Goal: Task Accomplishment & Management: Complete application form

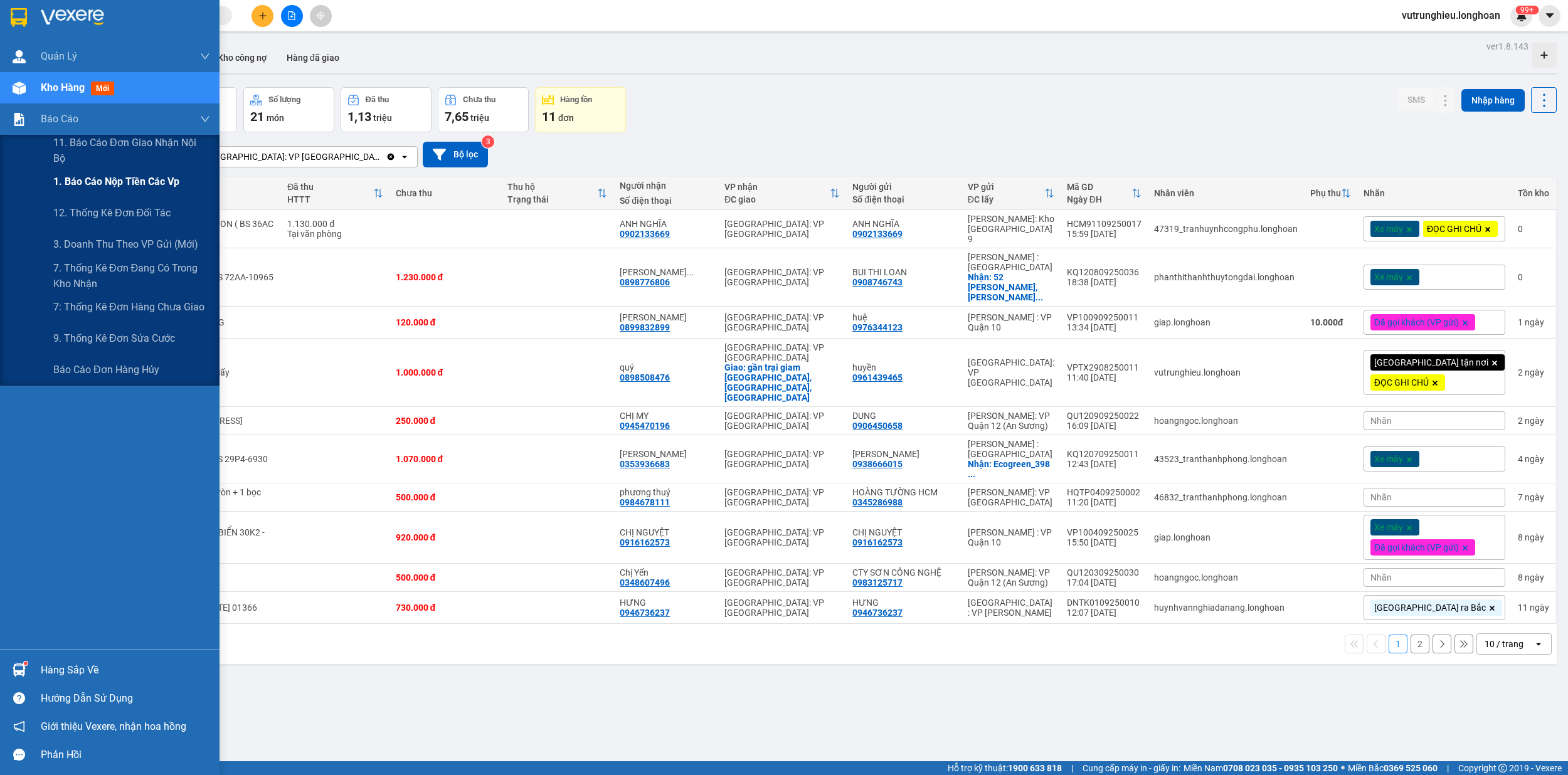
click at [106, 182] on span "1. Báo cáo nộp tiền các vp" at bounding box center [116, 181] width 126 height 15
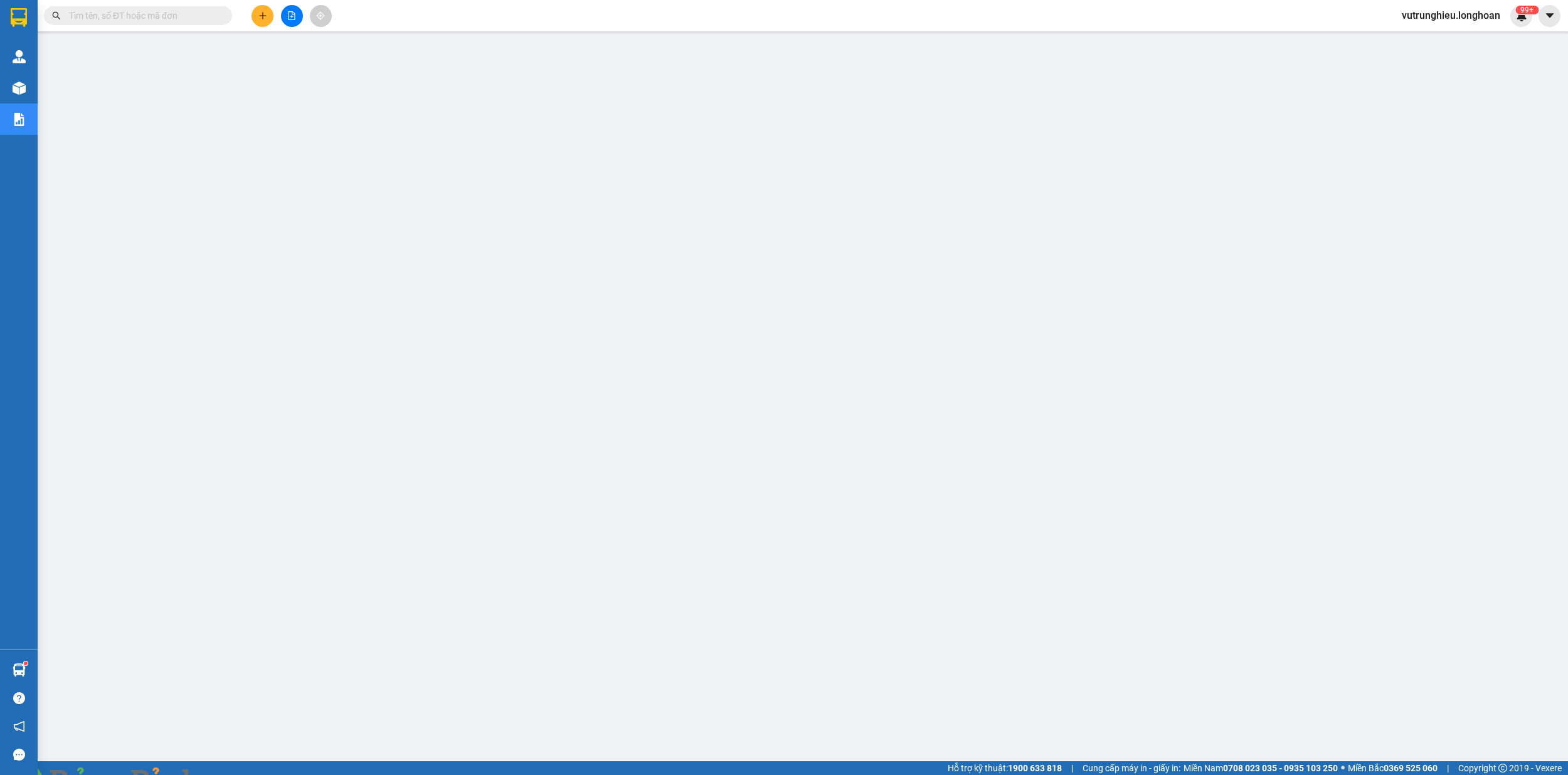
click at [152, 19] on input "text" at bounding box center [143, 15] width 148 height 14
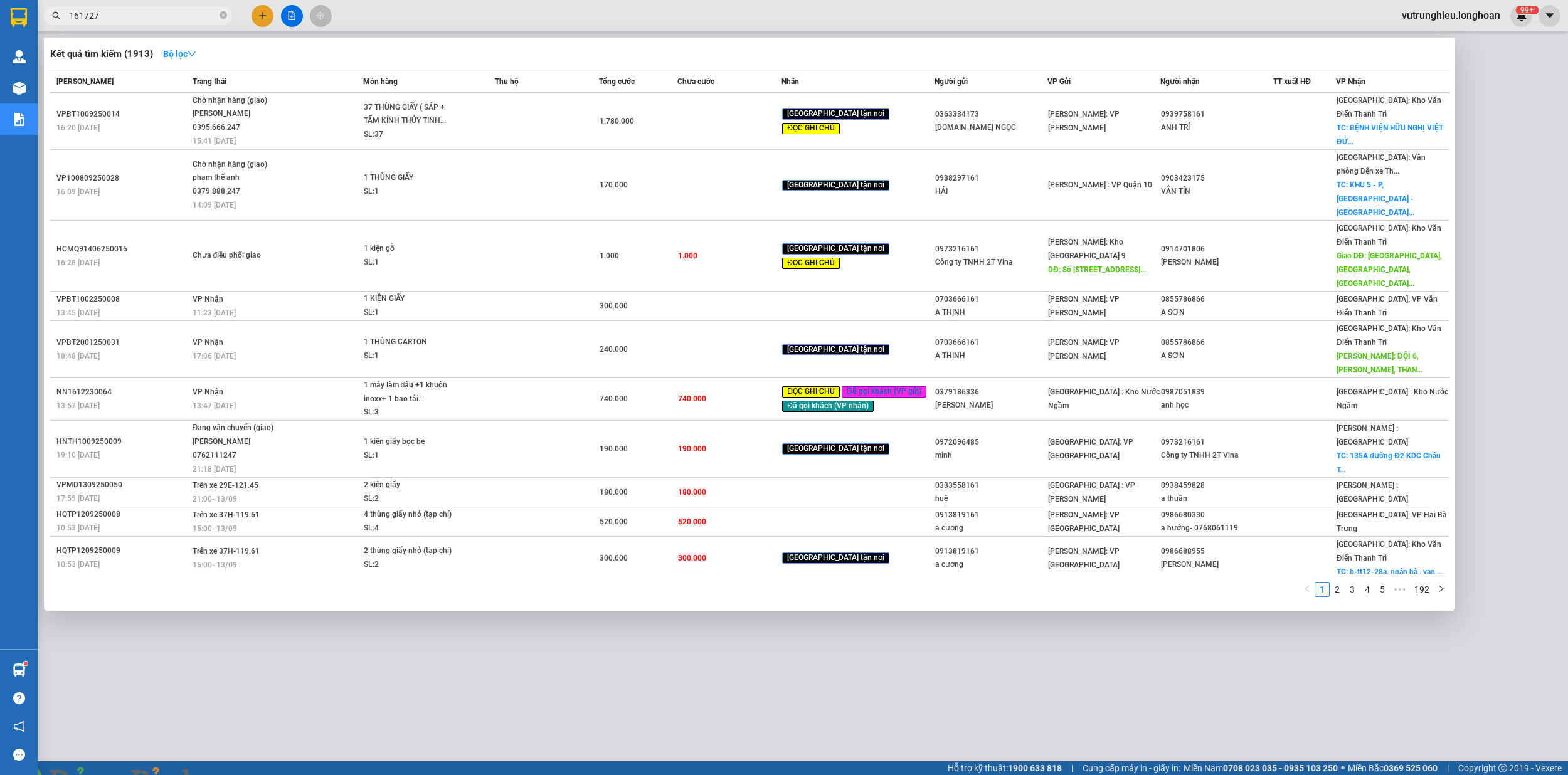
click at [69, 14] on input "161727" at bounding box center [143, 15] width 148 height 14
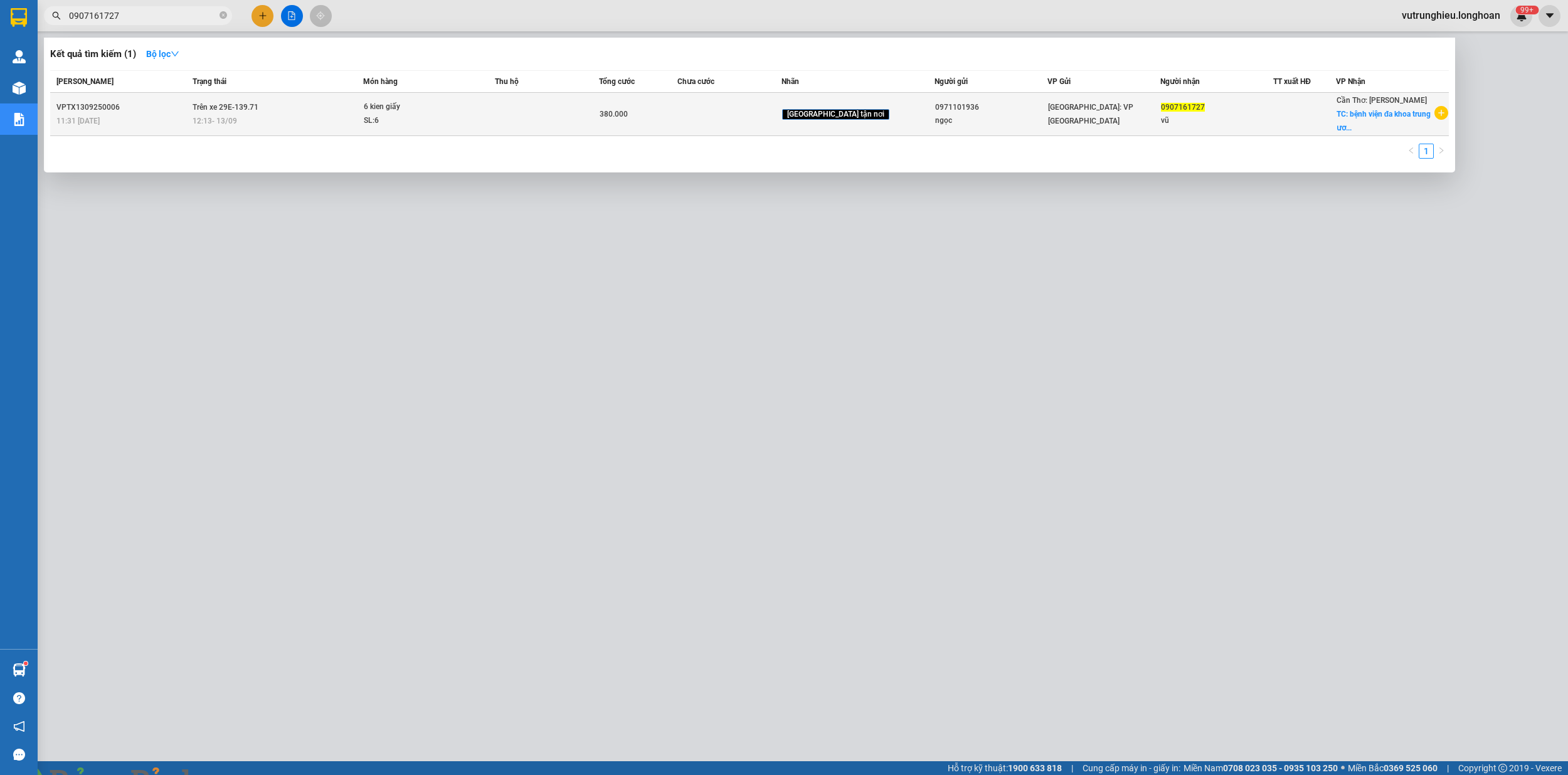
type input "0907161727"
click at [523, 118] on td at bounding box center [547, 115] width 104 height 44
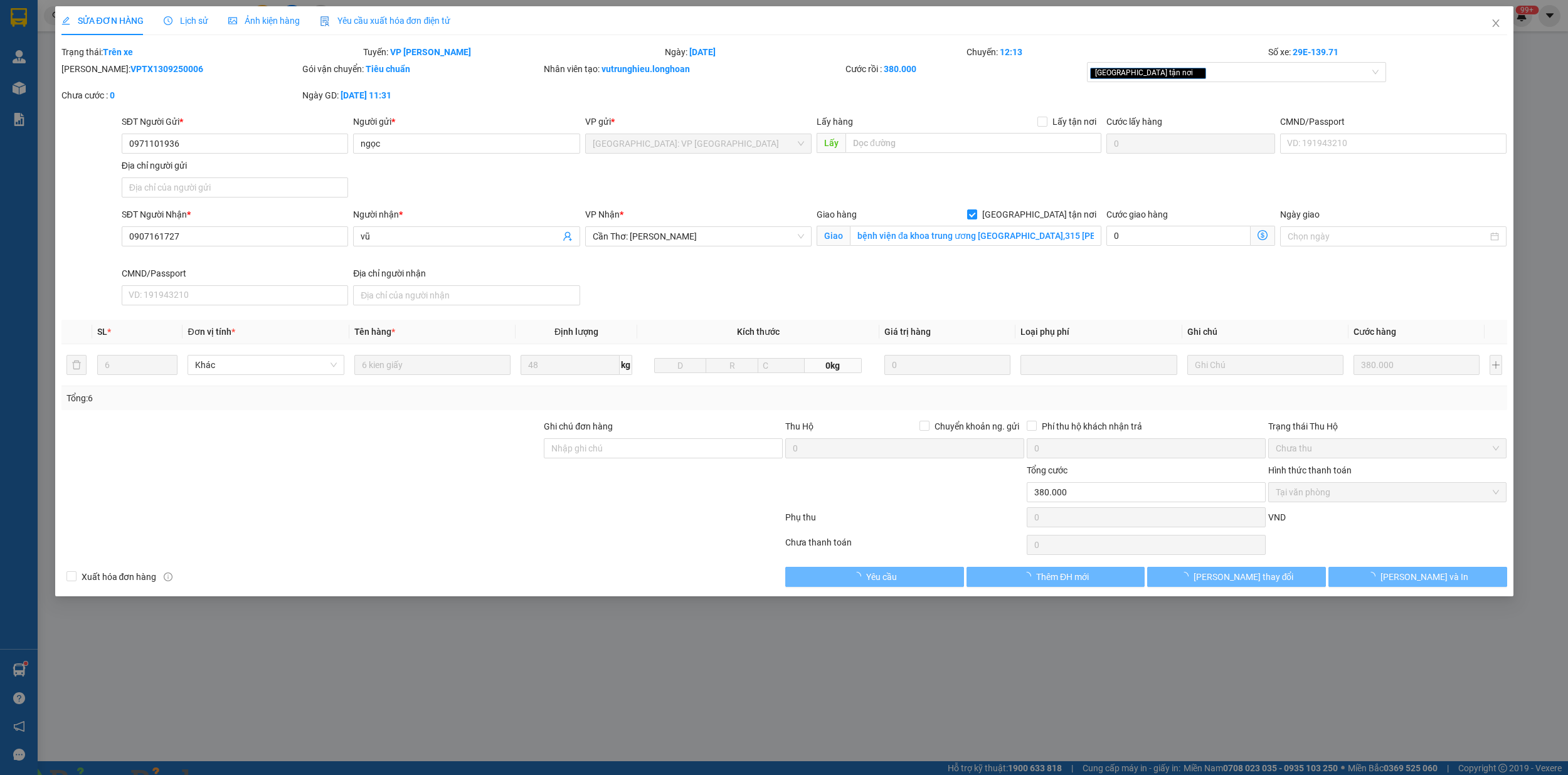
type input "0971101936"
type input "ngọc"
type input "0907161727"
type input "vũ"
checkbox input "true"
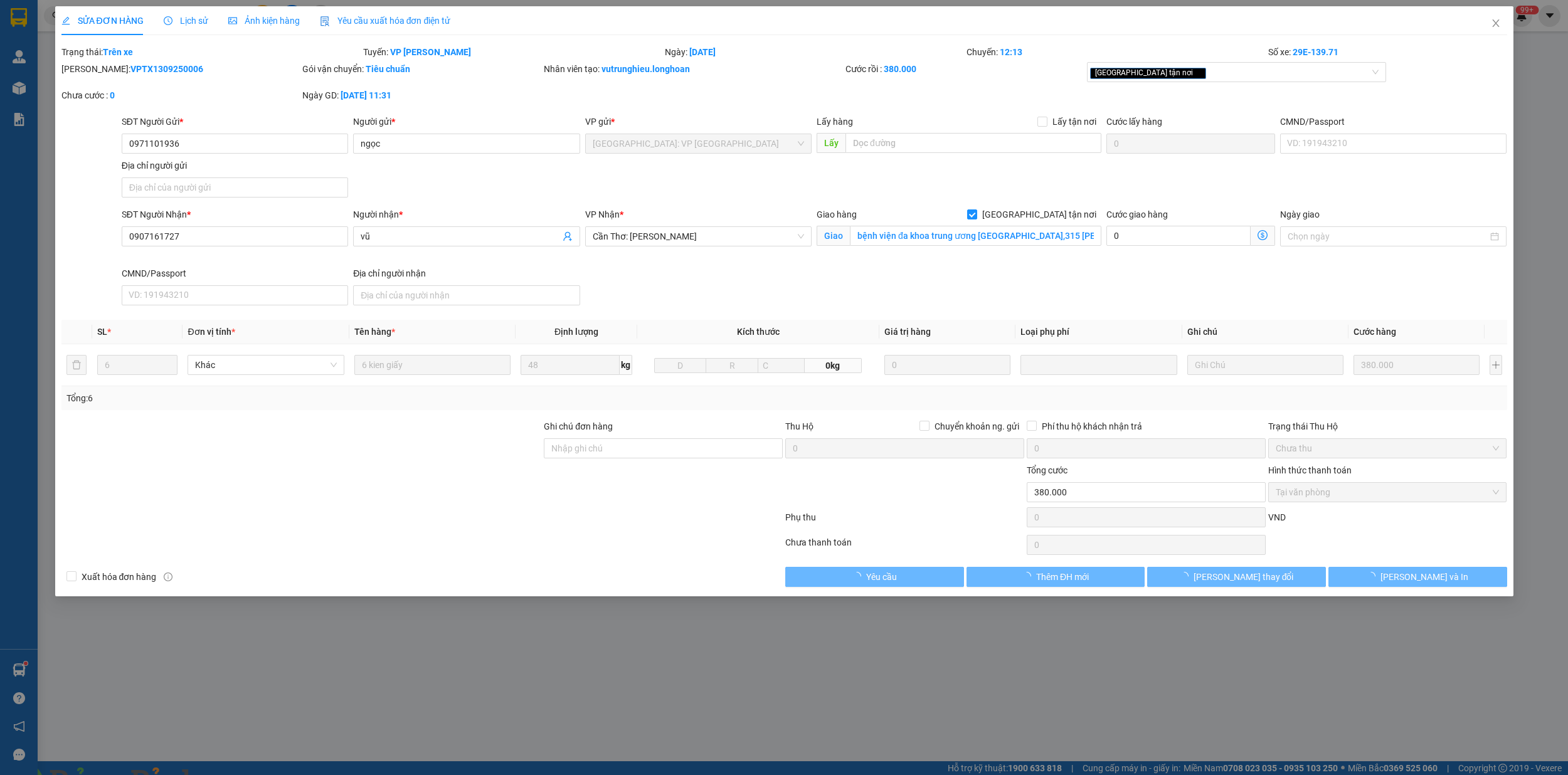
type input "bệnh viện đa khoa trung ương cần thơ,315 nguyen văn linh,p tân an,cần thơ"
type input "380.000"
click at [1356, 465] on div "Hình thức thanh toán" at bounding box center [1387, 473] width 239 height 19
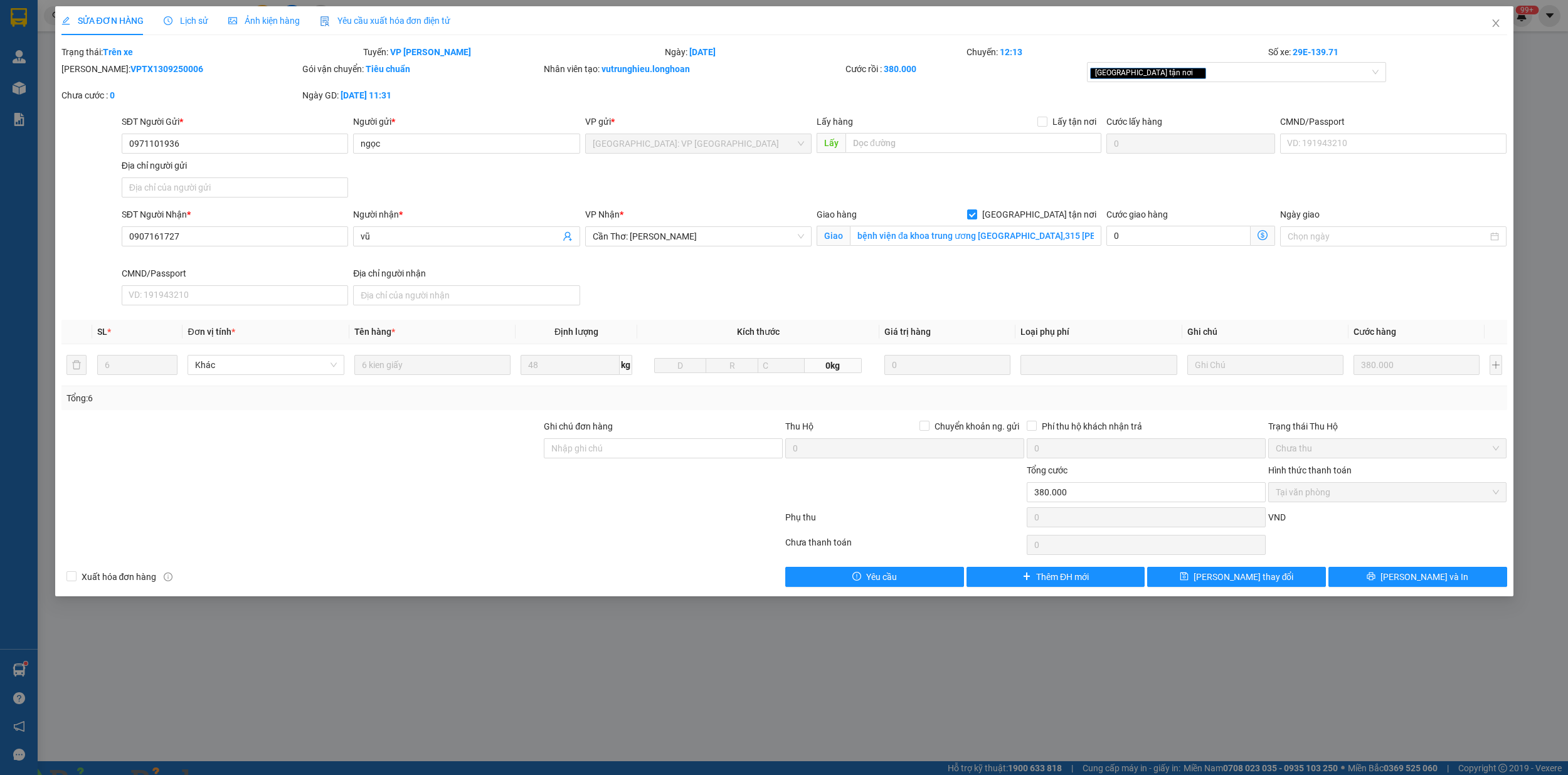
click at [231, 775] on img at bounding box center [227, 783] width 8 height 8
click at [1496, 24] on icon "close" at bounding box center [1496, 23] width 10 height 10
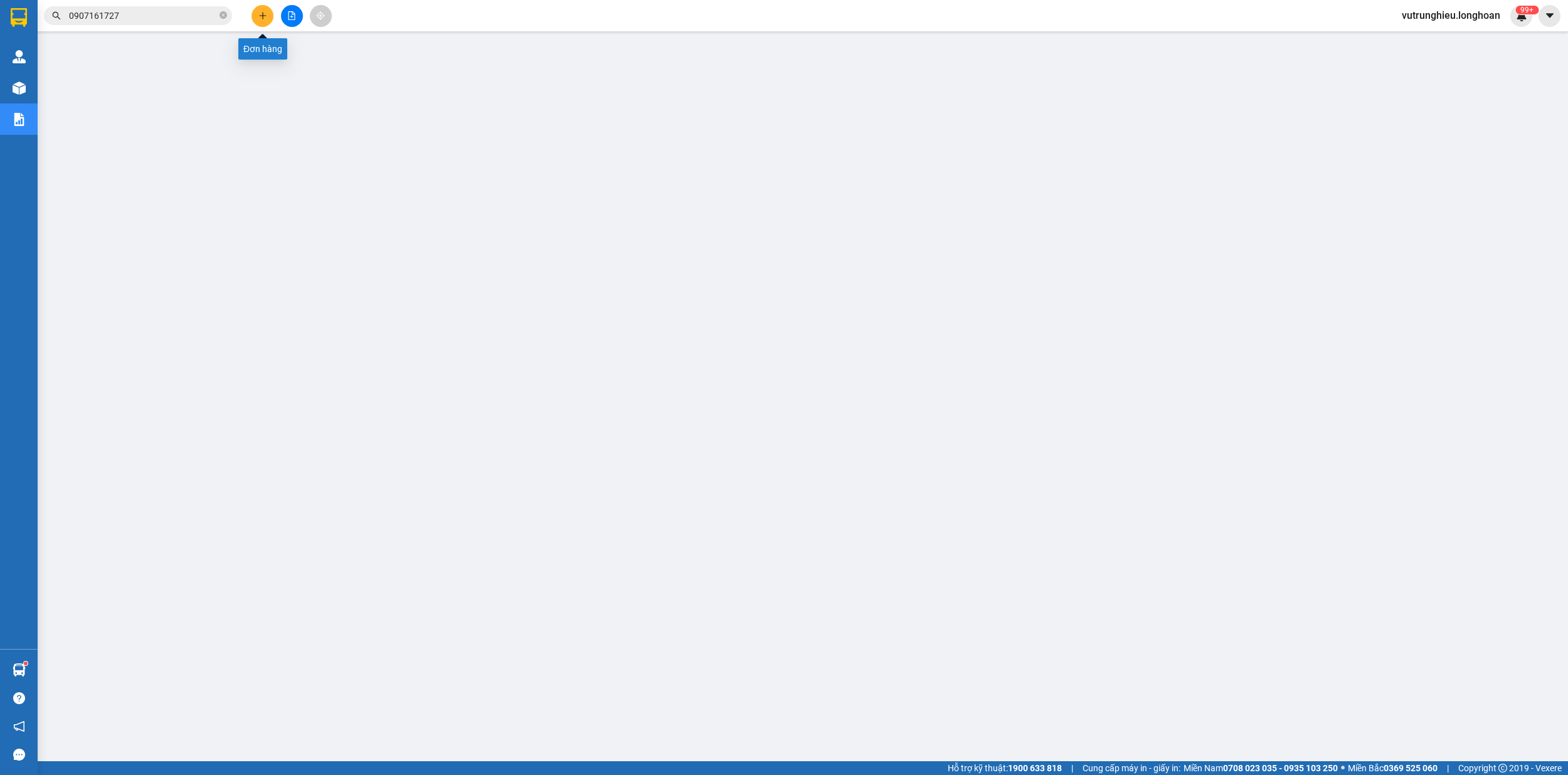
click at [265, 14] on icon "plus" at bounding box center [263, 15] width 8 height 8
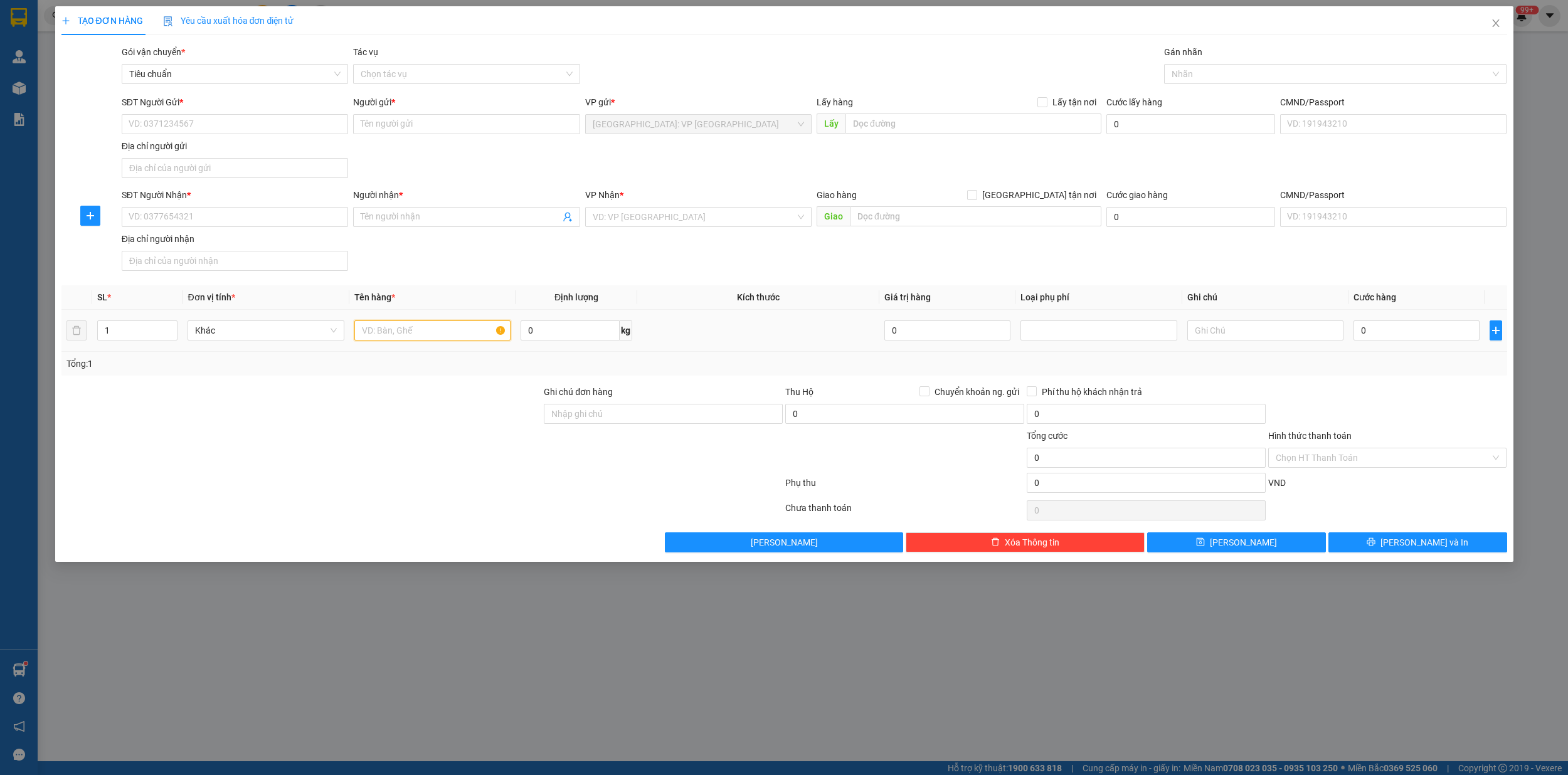
click at [389, 334] on input "text" at bounding box center [432, 330] width 157 height 20
type input "1 kien đen"
click at [172, 131] on input "SĐT Người Gửi *" at bounding box center [235, 124] width 226 height 20
drag, startPoint x: 184, startPoint y: 149, endPoint x: 185, endPoint y: 156, distance: 7.1
click at [185, 149] on div "0912564599 - tú" at bounding box center [235, 150] width 211 height 14
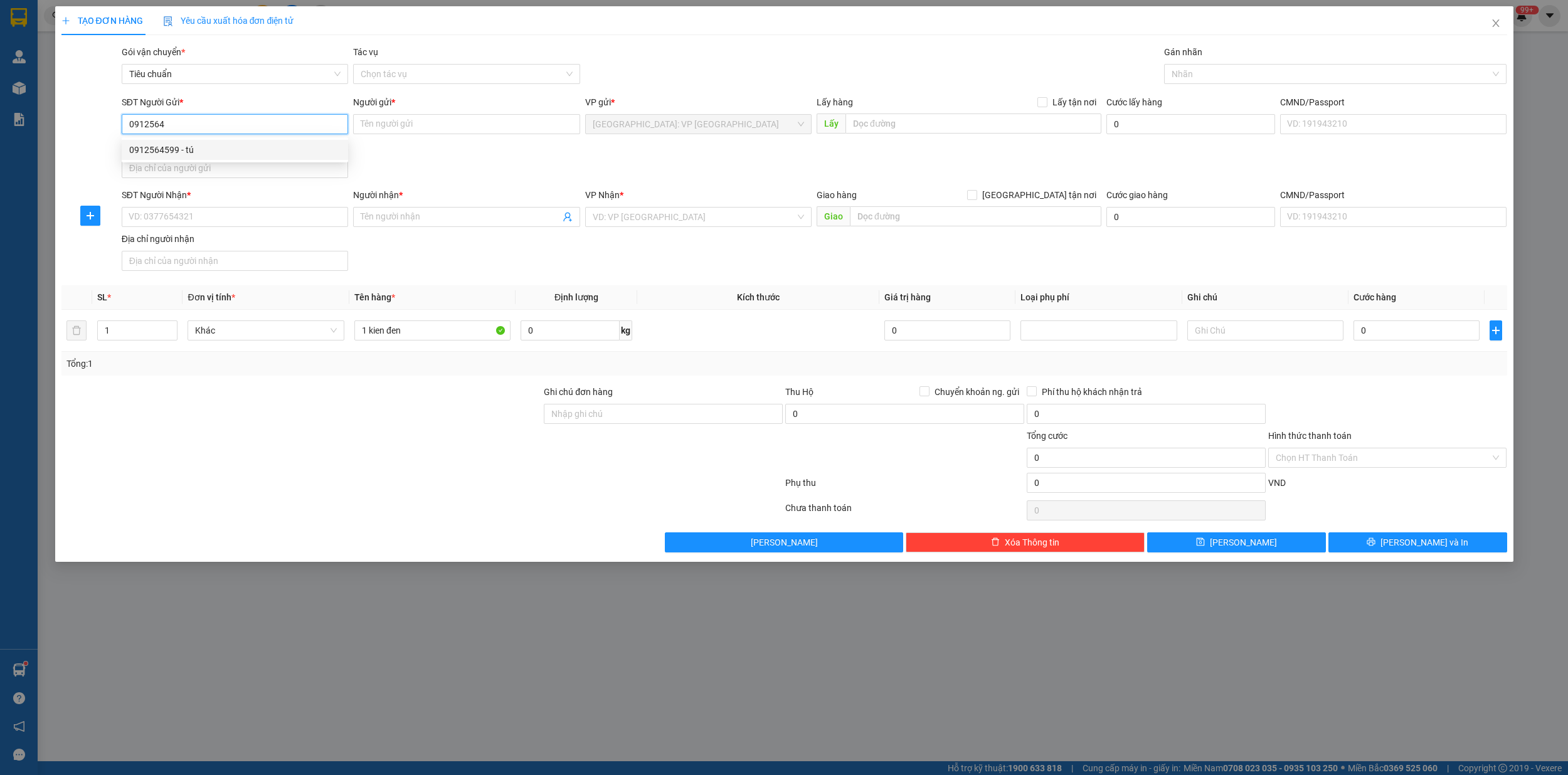
type input "0912564599"
type input "tú"
checkbox input "true"
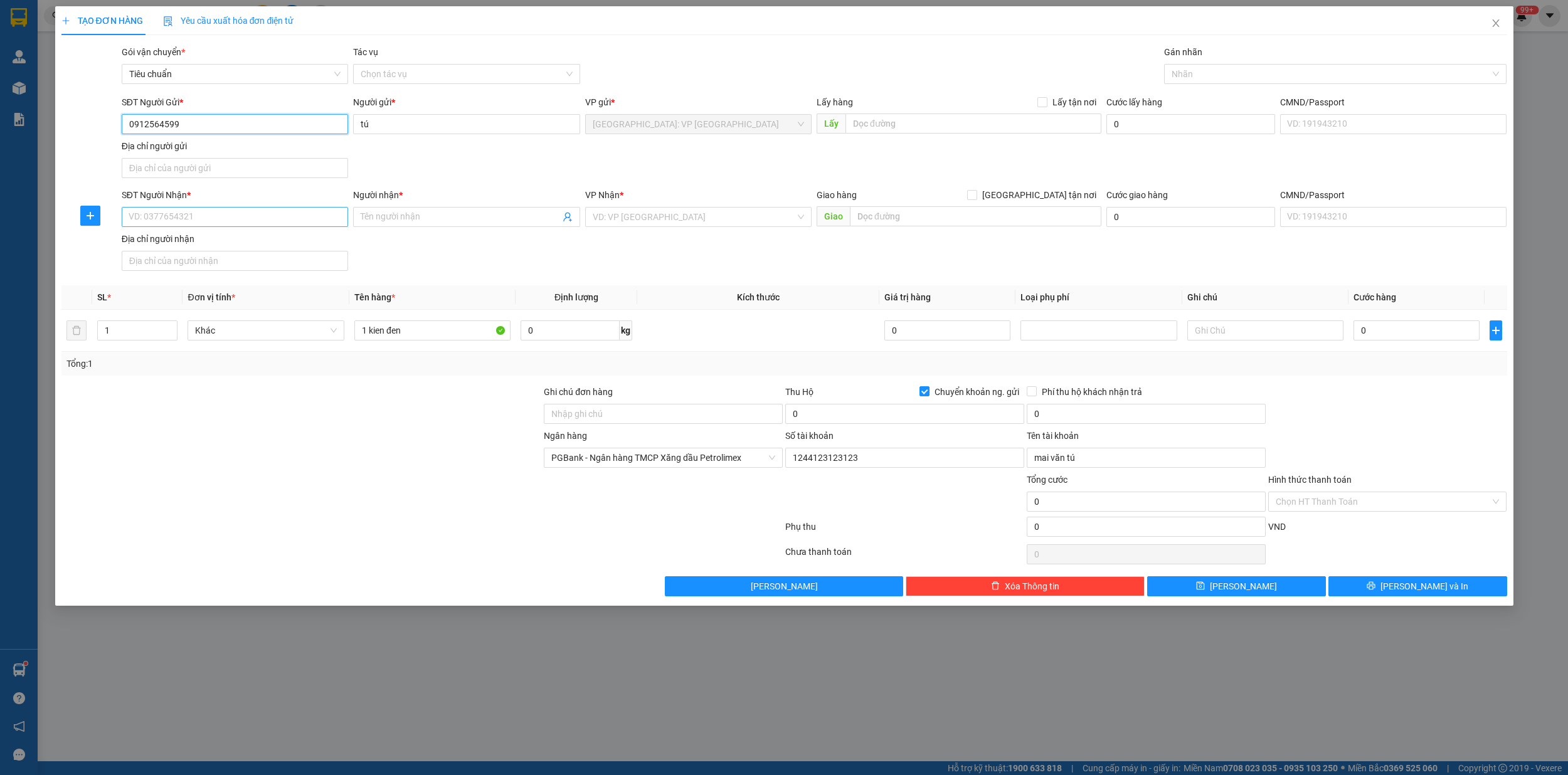
type input "0912564599"
click at [195, 219] on input "SĐT Người Nhận *" at bounding box center [235, 217] width 226 height 20
type input "0907412212"
click at [372, 221] on input "Người nhận *" at bounding box center [459, 217] width 199 height 14
type input "nghi"
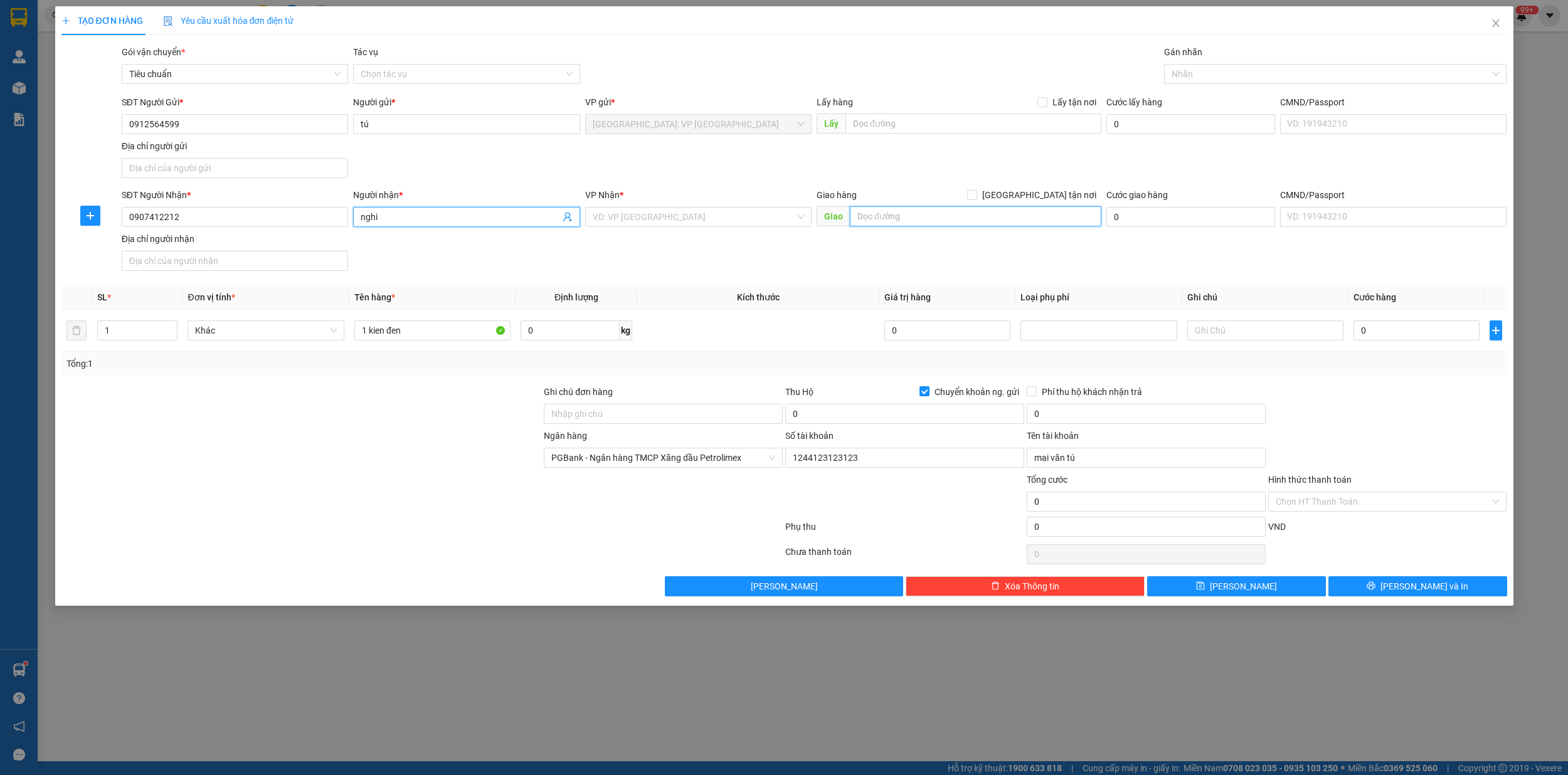
click at [910, 219] on input "text" at bounding box center [976, 216] width 251 height 20
click at [910, 221] on input "text" at bounding box center [976, 216] width 251 height 20
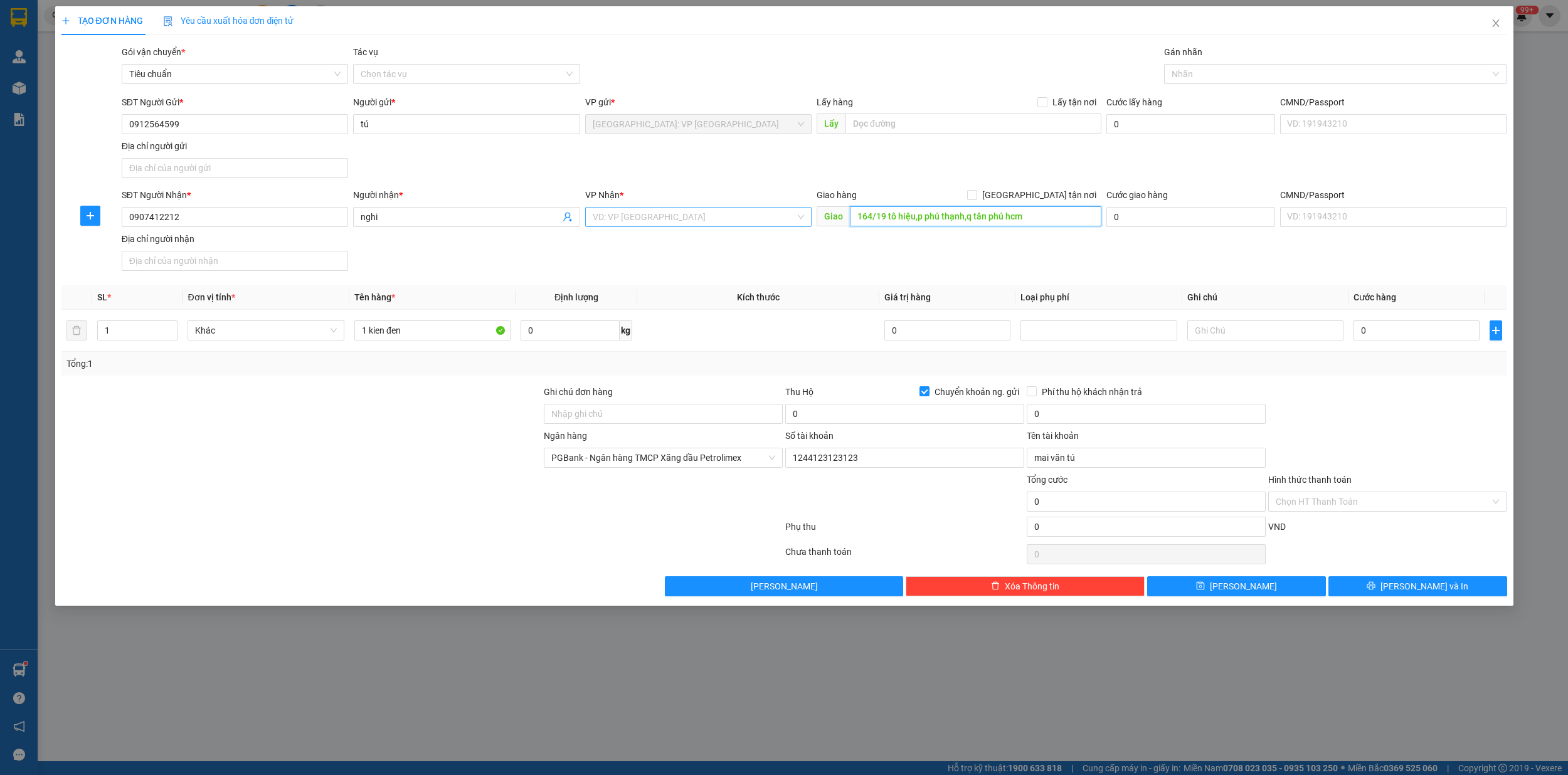
type input "164/19 tô hiệu,p phú thạnh,q tân phú hcm"
click at [655, 224] on input "search" at bounding box center [694, 217] width 202 height 19
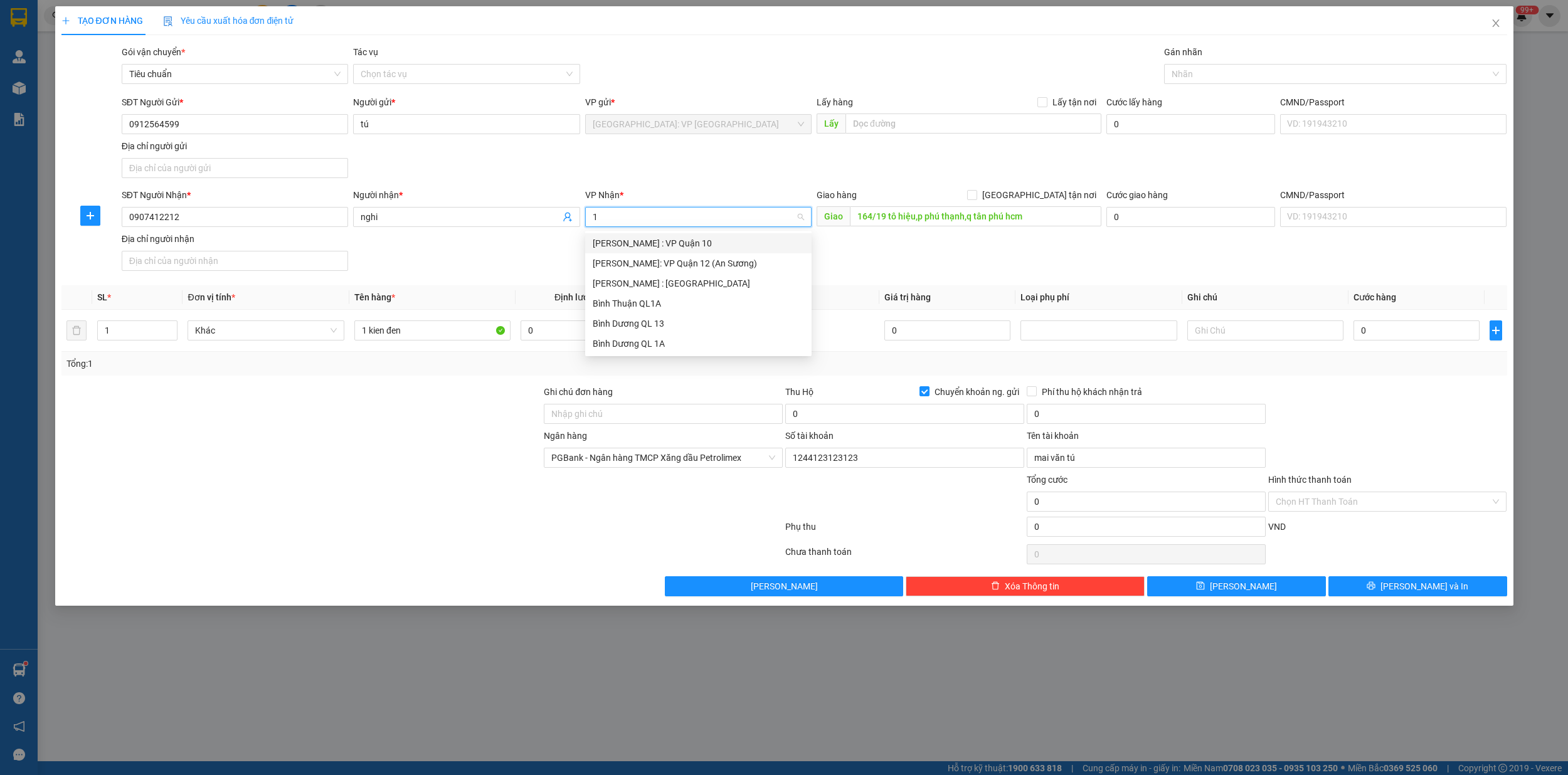
type input "12"
click at [653, 270] on div "[PERSON_NAME] : [GEOGRAPHIC_DATA]" at bounding box center [698, 263] width 211 height 14
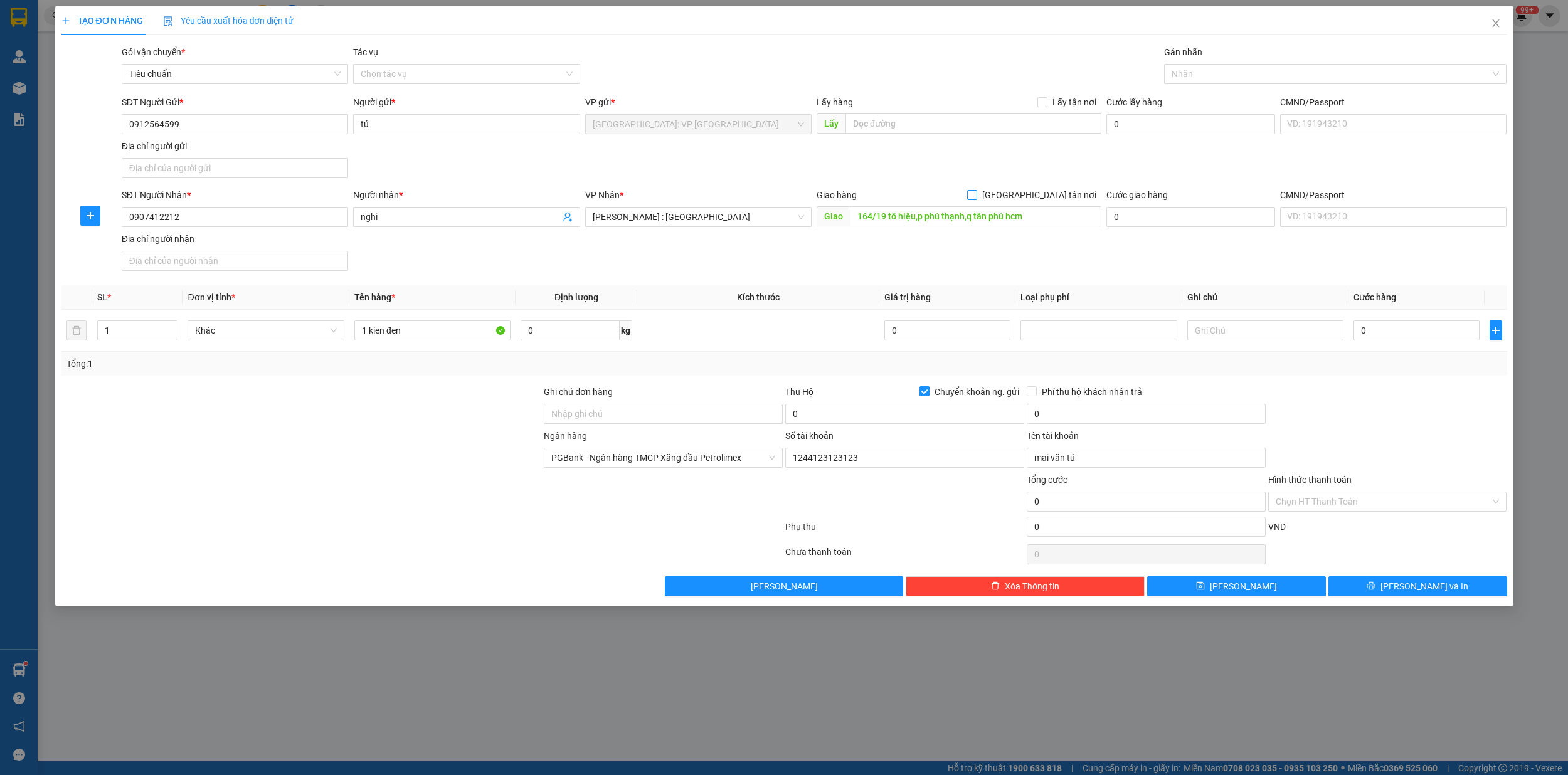
click at [976, 193] on input "Giao tận nơi" at bounding box center [972, 195] width 8 height 8
checkbox input "true"
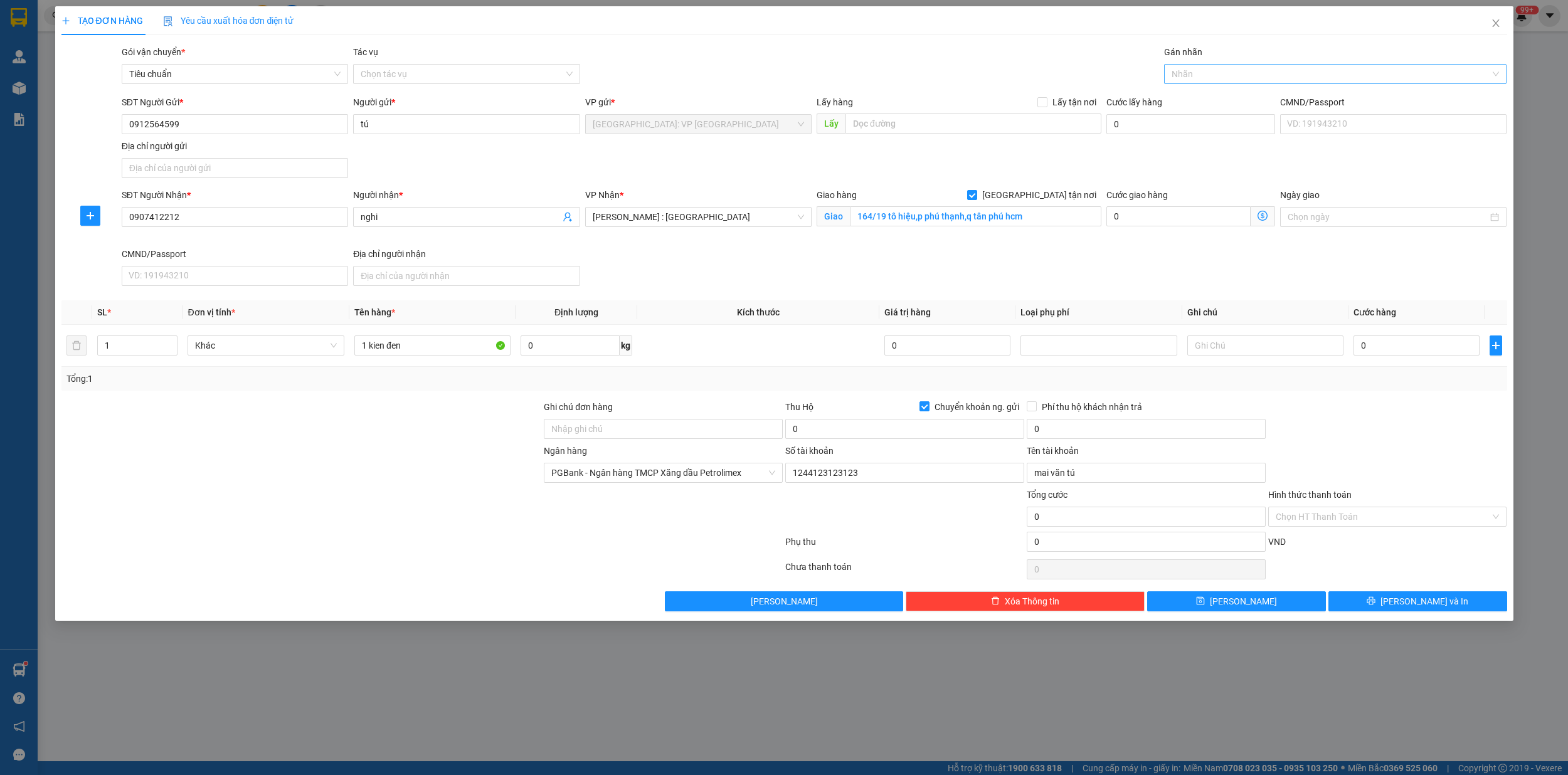
click at [1192, 76] on div at bounding box center [1328, 74] width 324 height 15
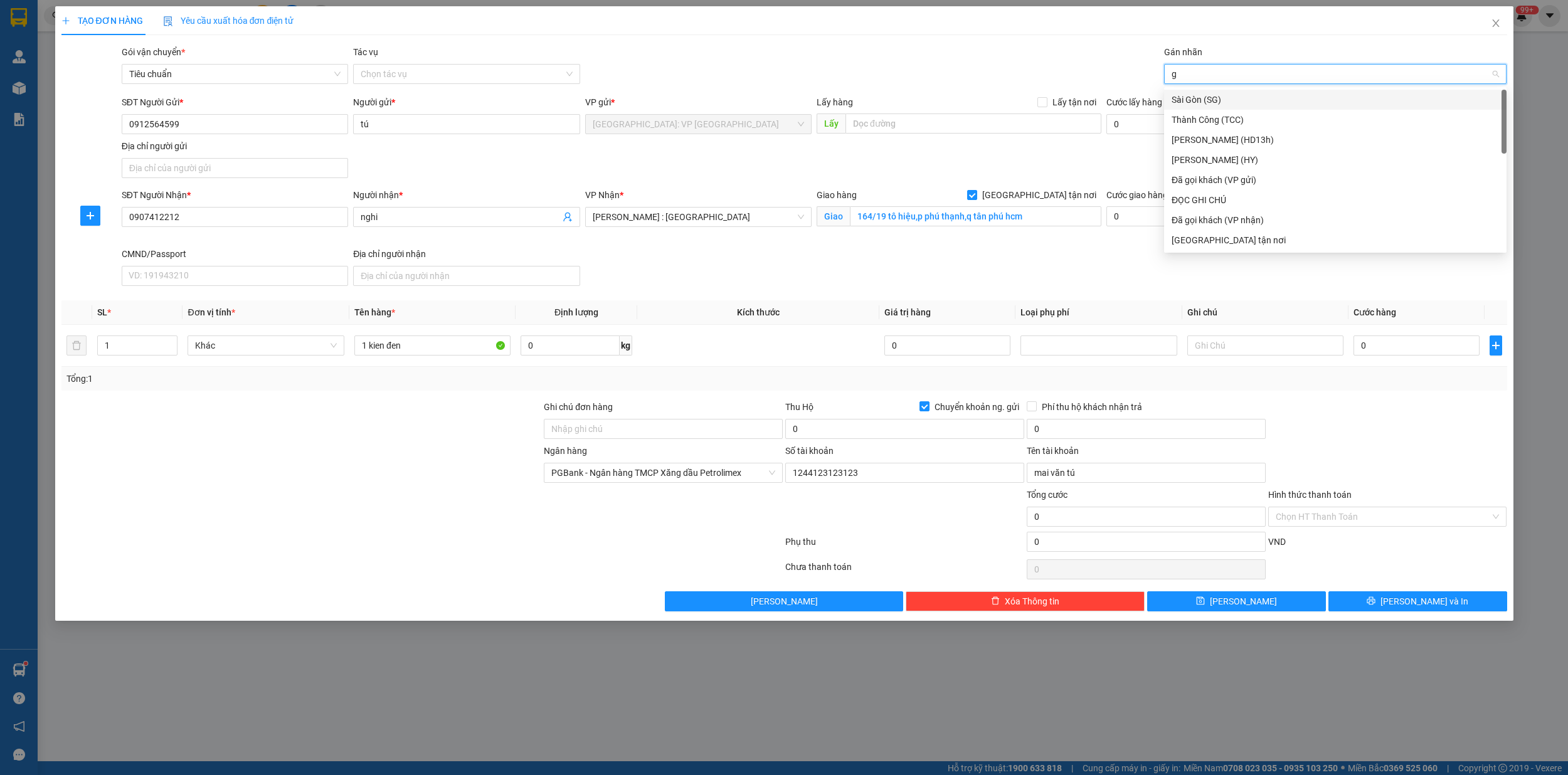
type input "gi"
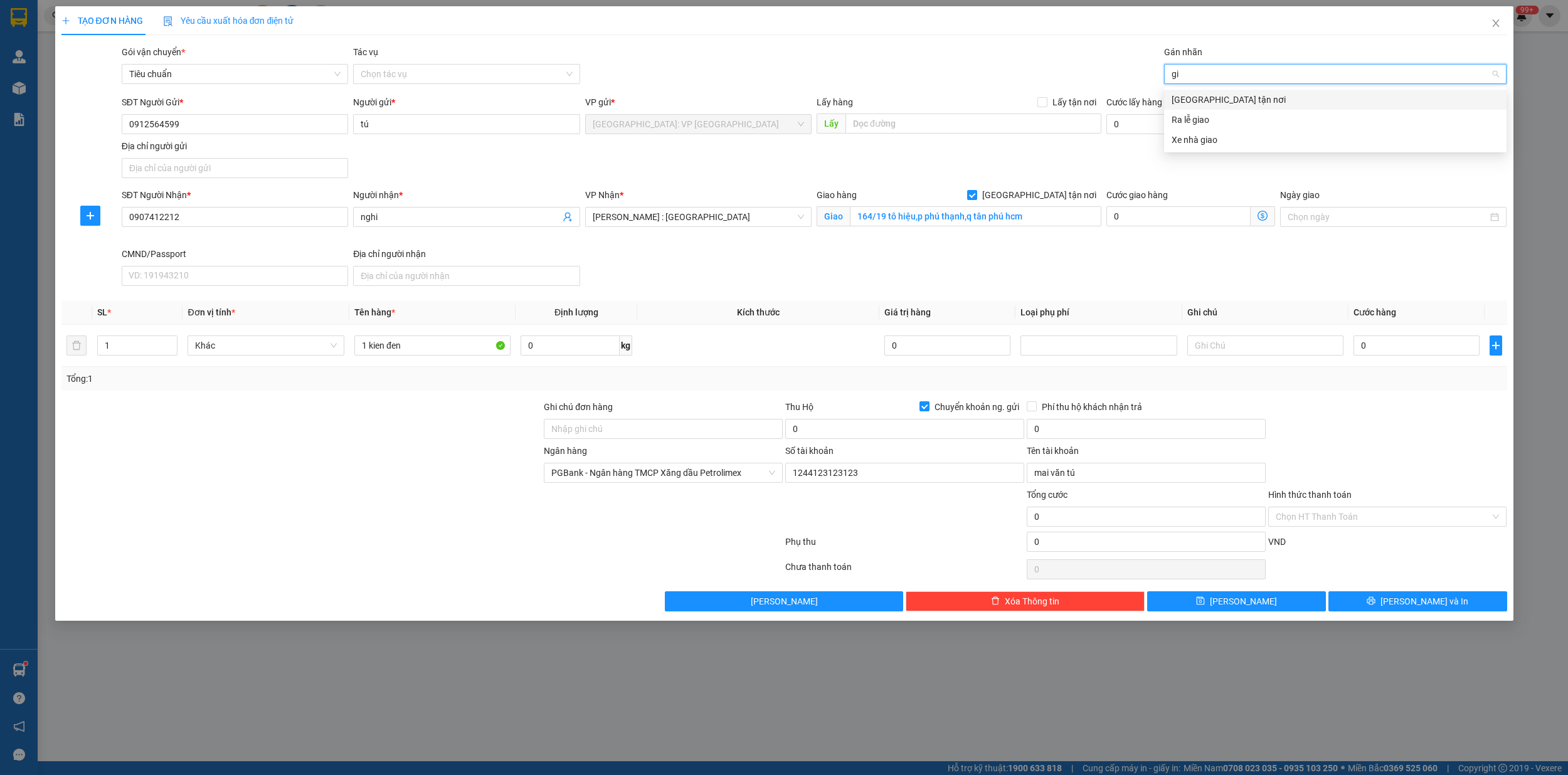
click at [1217, 99] on div "Giao tận nơi" at bounding box center [1335, 100] width 327 height 14
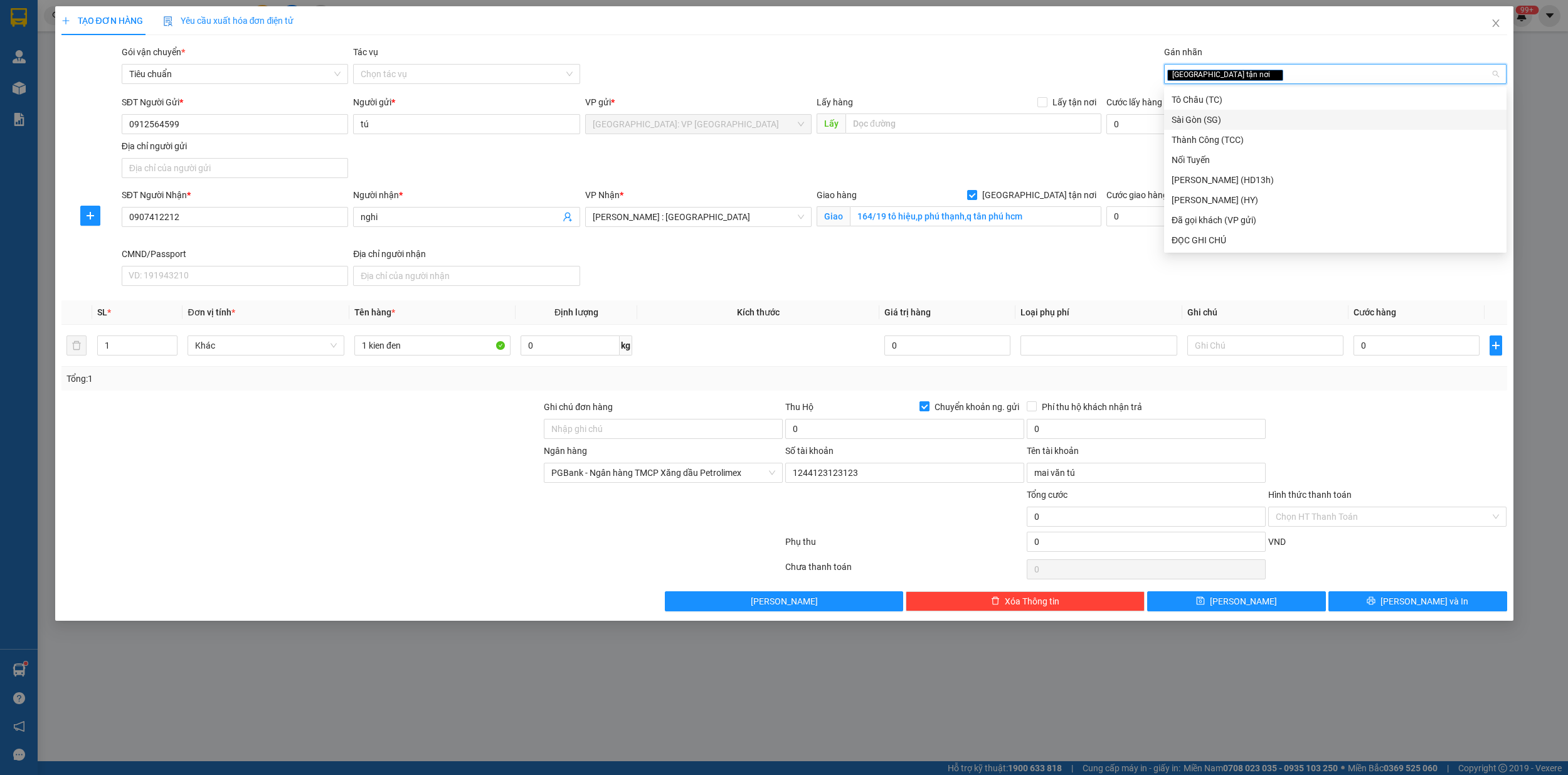
click at [924, 407] on input "Chuyển khoản ng. gửi" at bounding box center [924, 405] width 8 height 8
checkbox input "false"
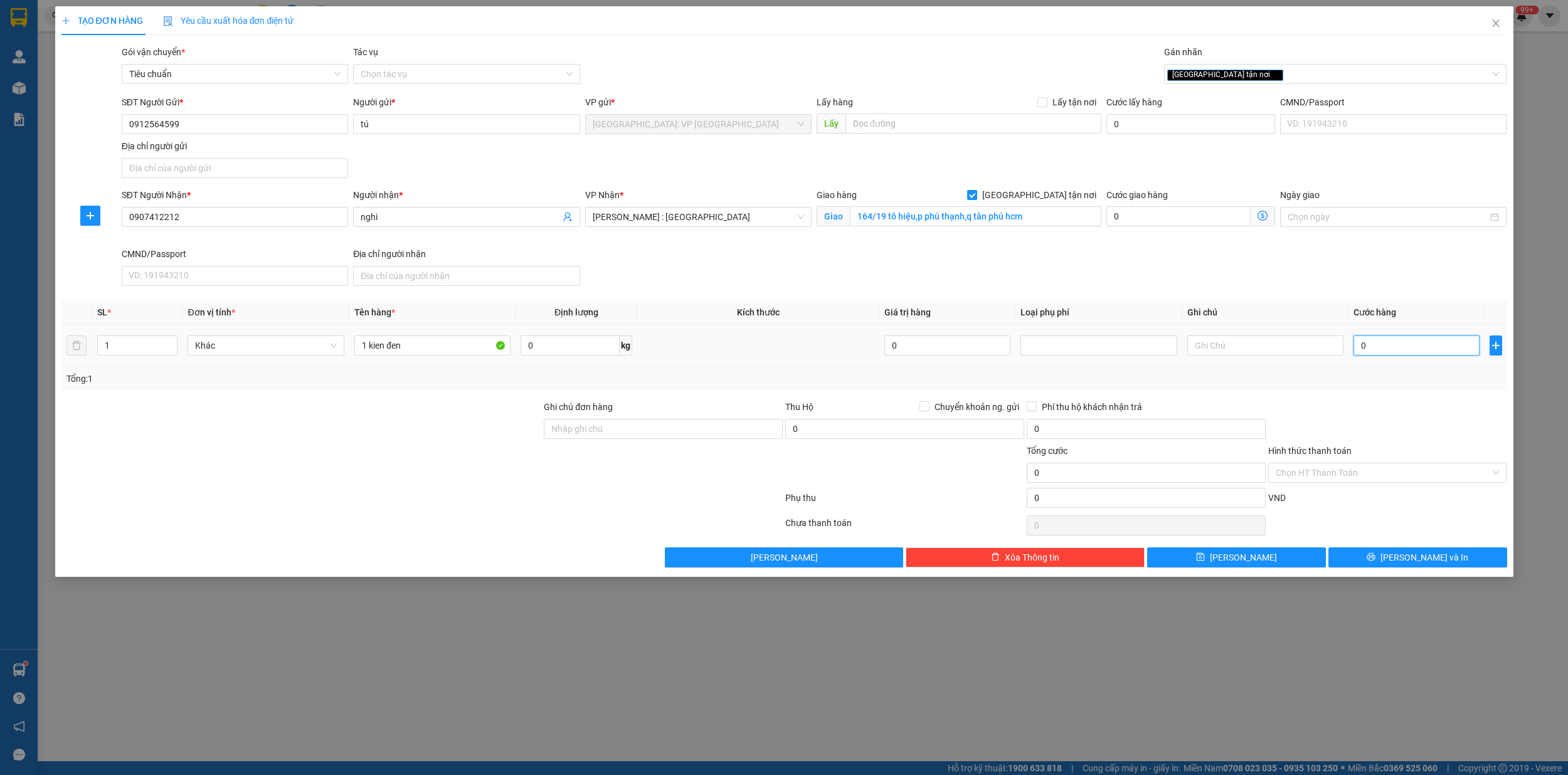
click at [1393, 345] on input "0" at bounding box center [1416, 346] width 126 height 20
type input "1"
type input "10"
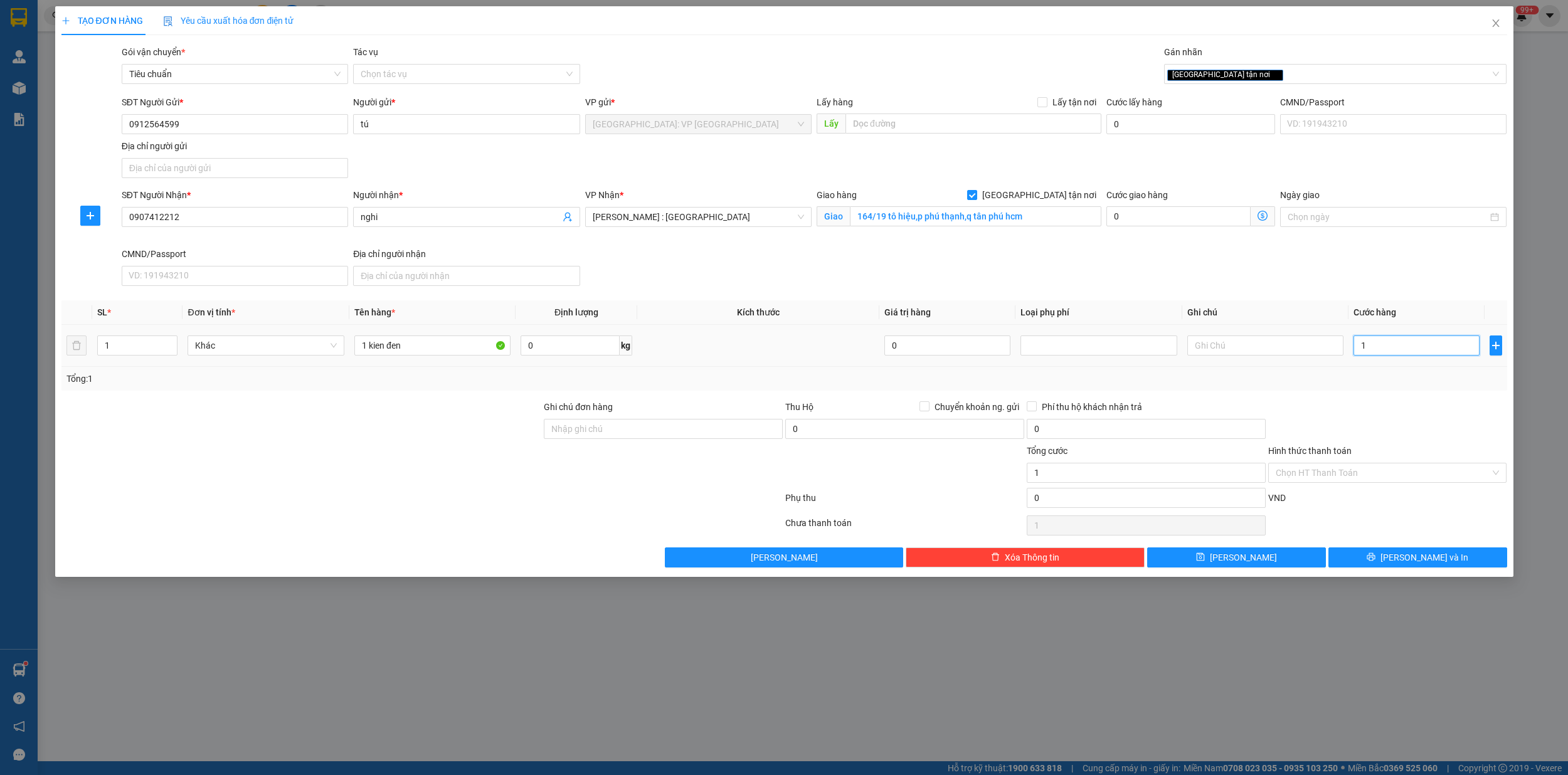
type input "10"
type input "100"
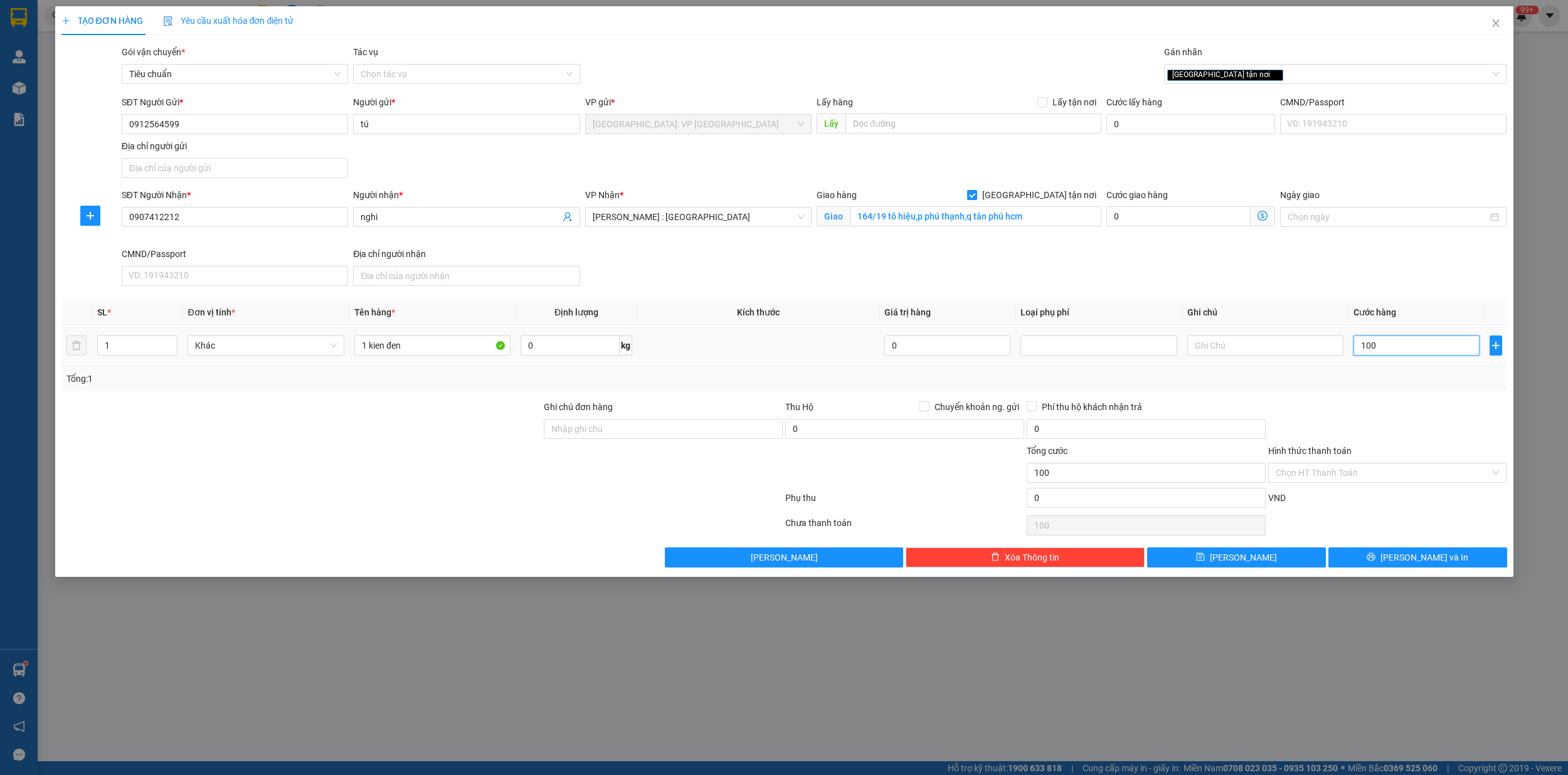
type input "1.000"
type input "10.000"
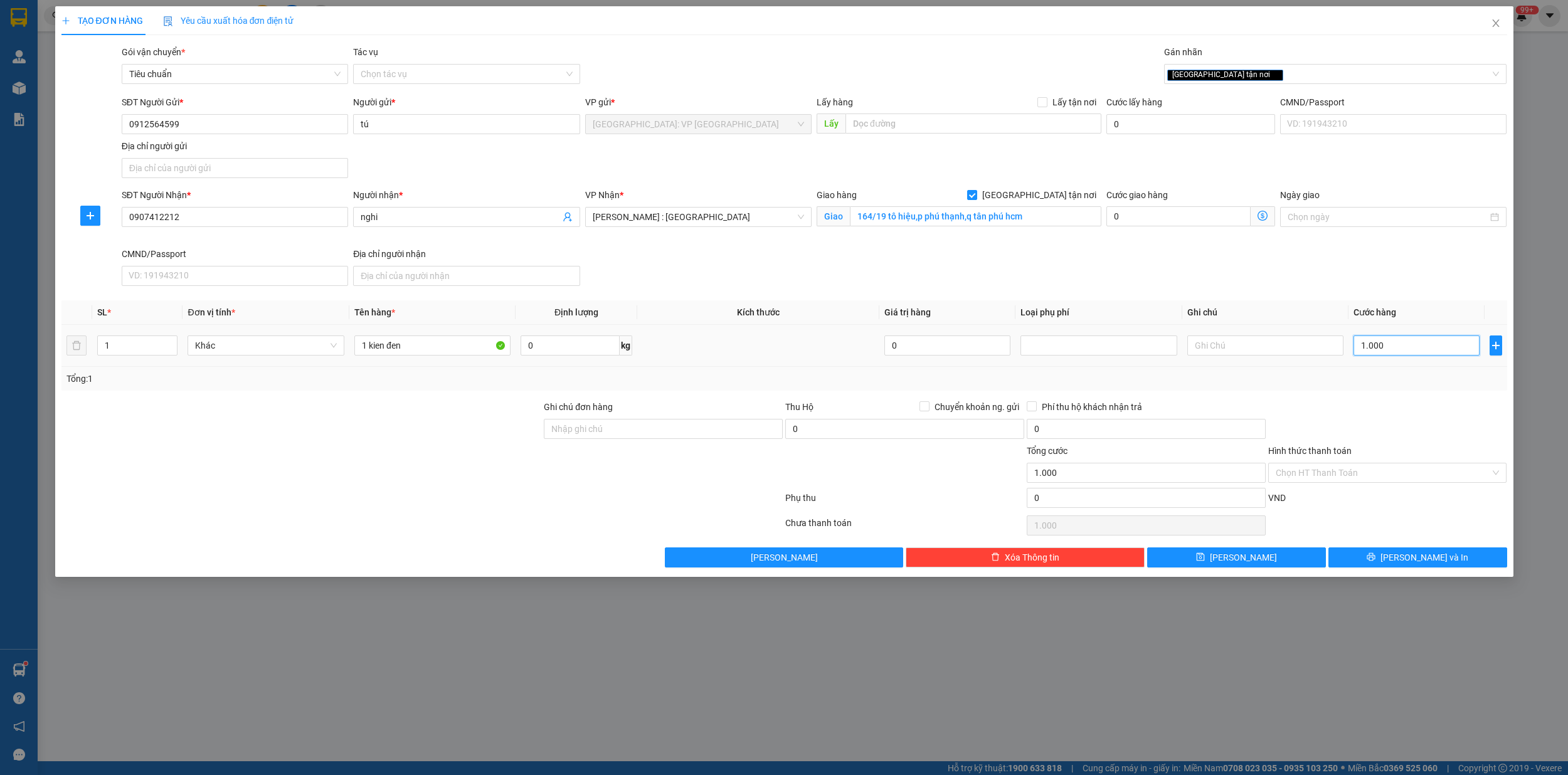
type input "10.000"
type input "100.000"
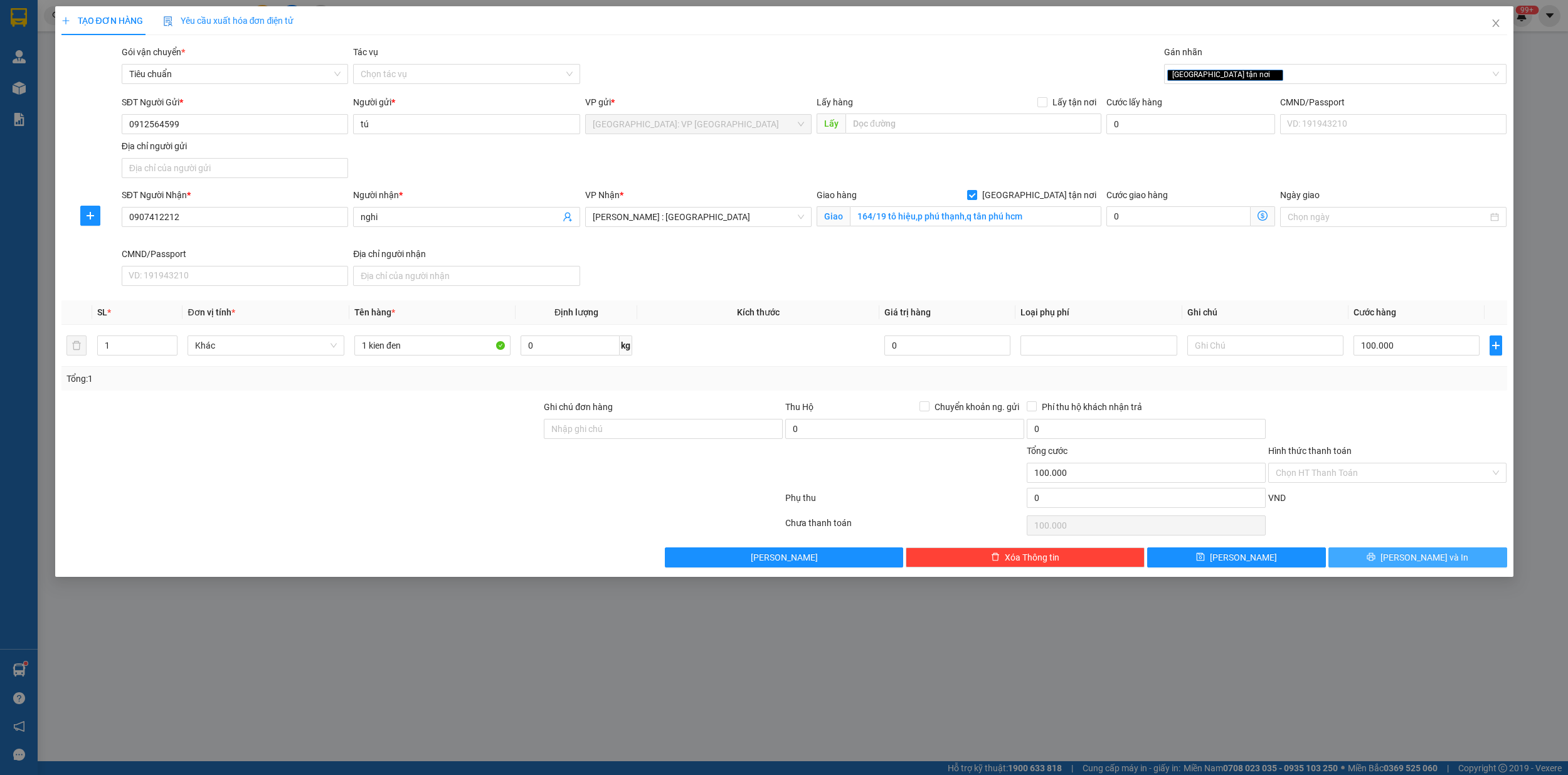
click at [1435, 562] on span "Lưu và In" at bounding box center [1424, 558] width 88 height 14
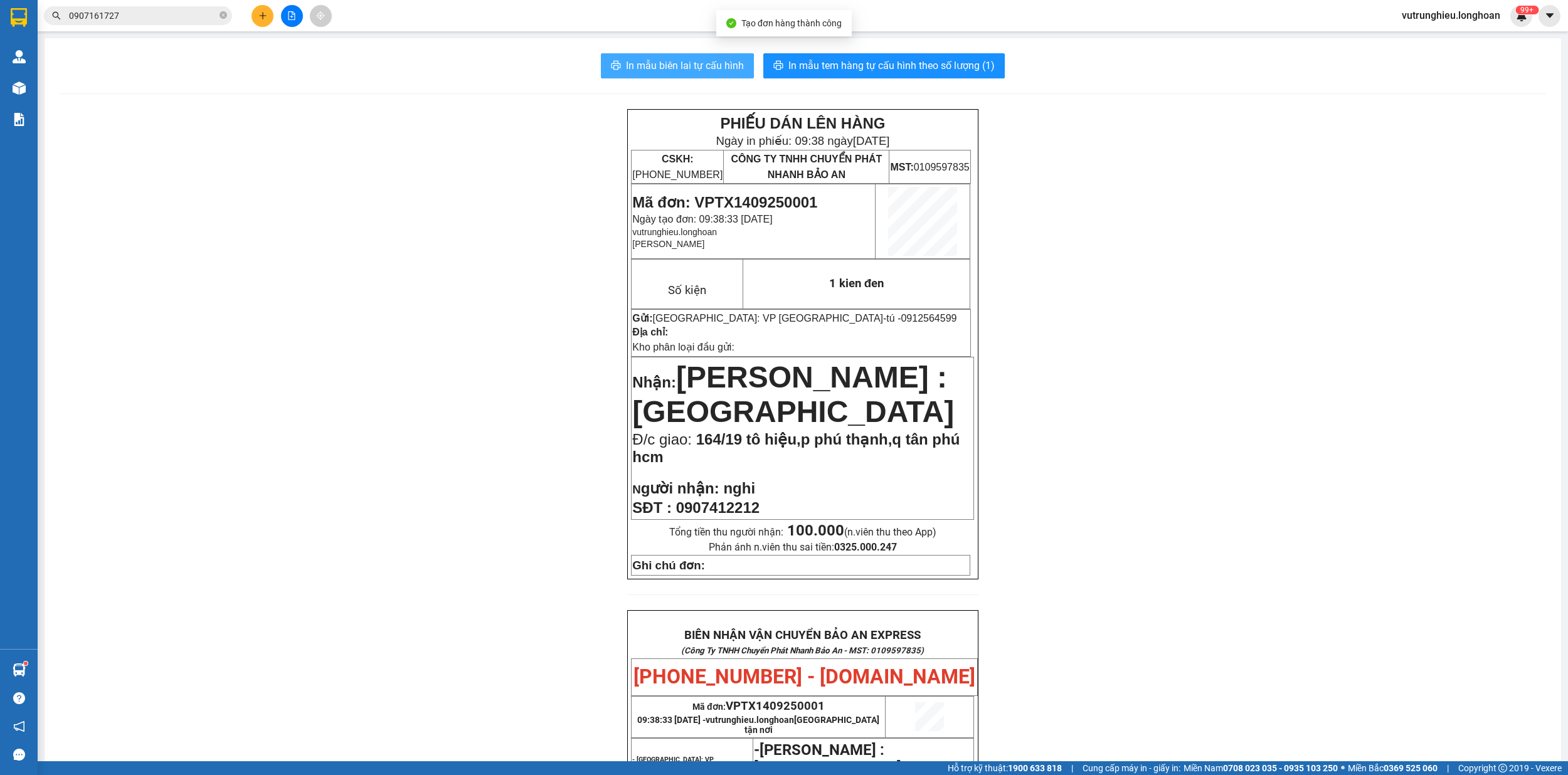
click at [632, 59] on span "In mẫu biên lai tự cấu hình" at bounding box center [685, 65] width 118 height 15
click at [854, 65] on span "In mẫu tem hàng tự cấu hình theo số lượng (1)" at bounding box center [891, 65] width 207 height 15
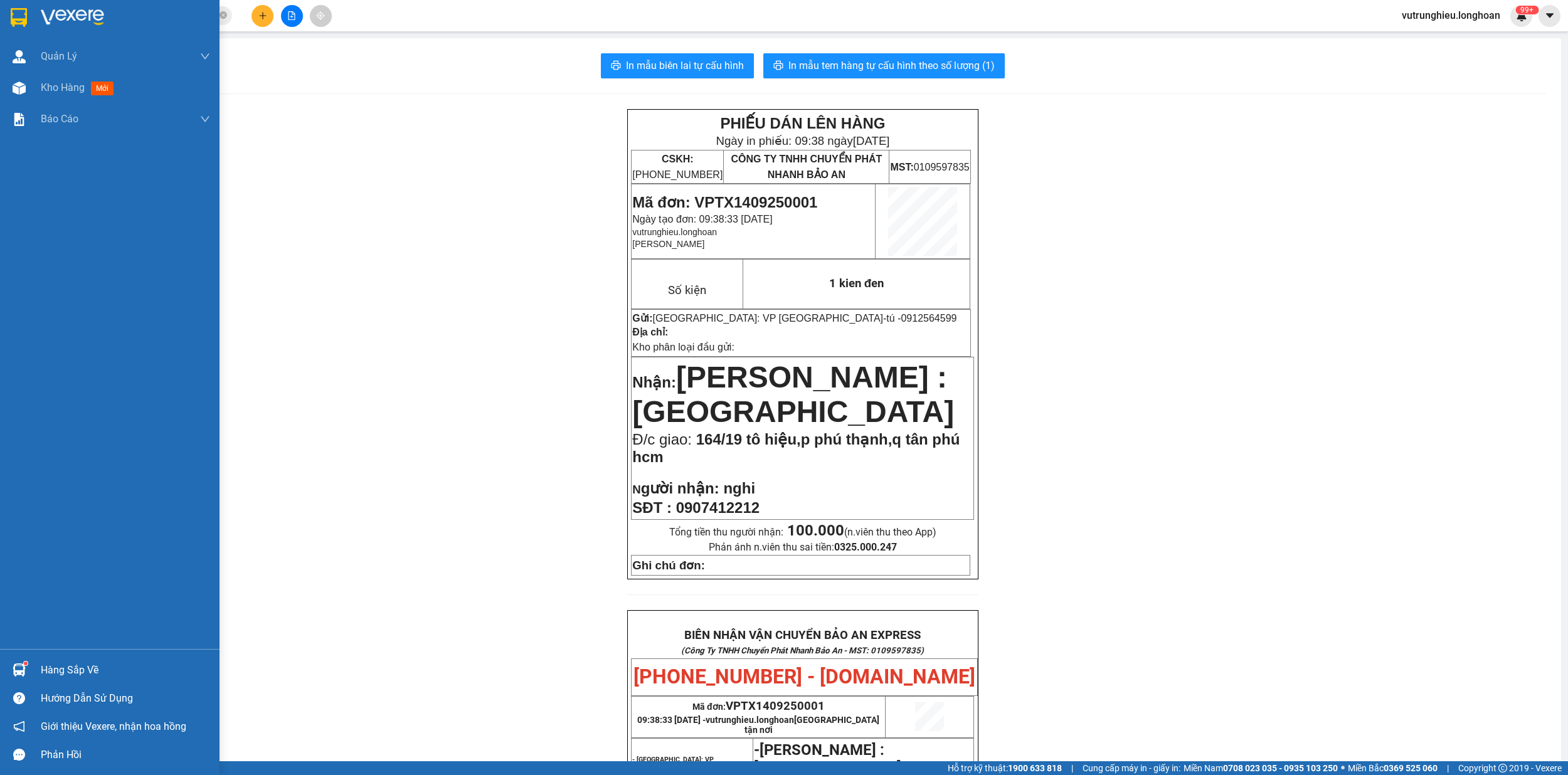
click at [20, 16] on img at bounding box center [18, 18] width 16 height 19
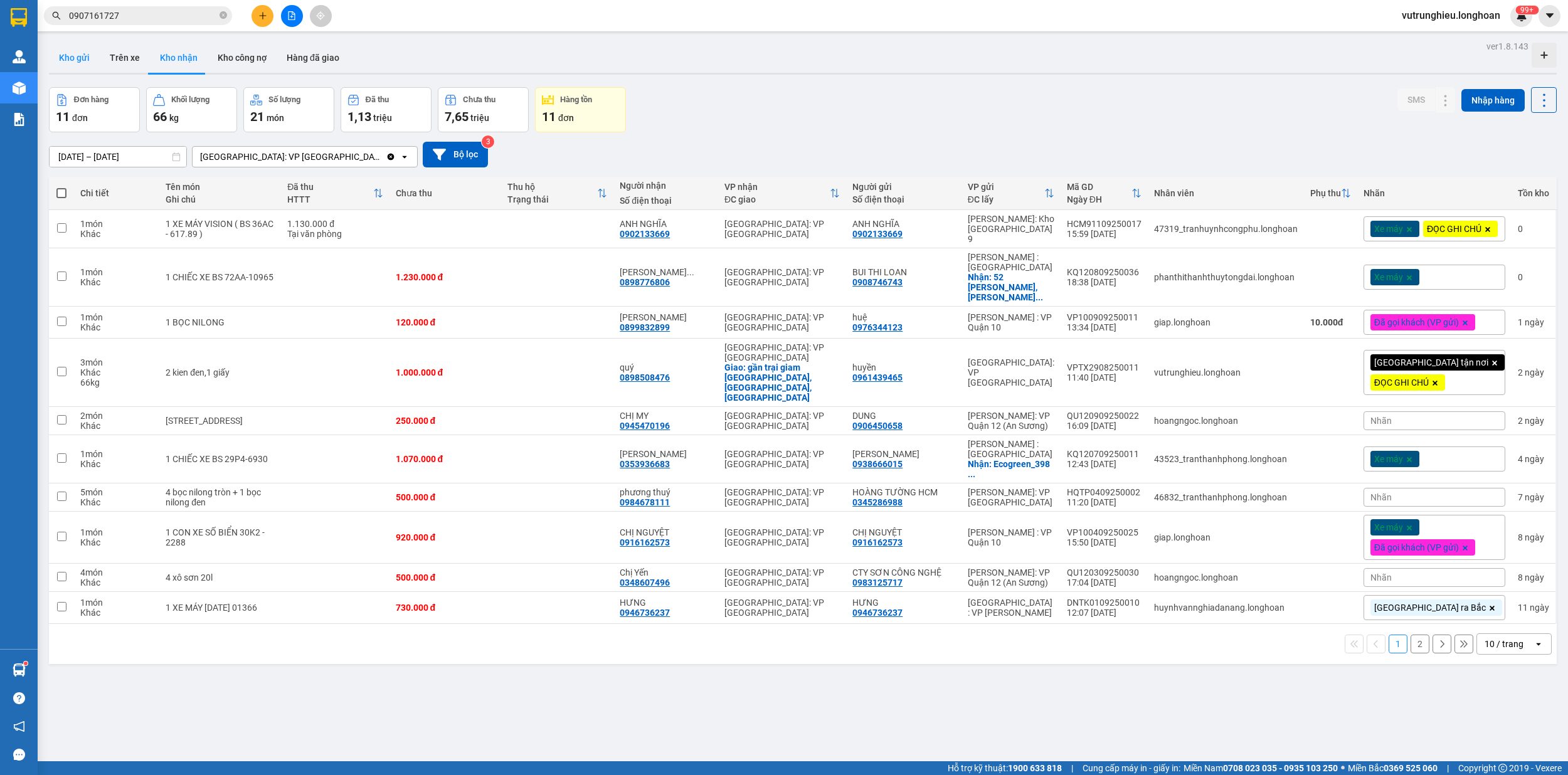
click at [75, 53] on button "Kho gửi" at bounding box center [74, 58] width 51 height 30
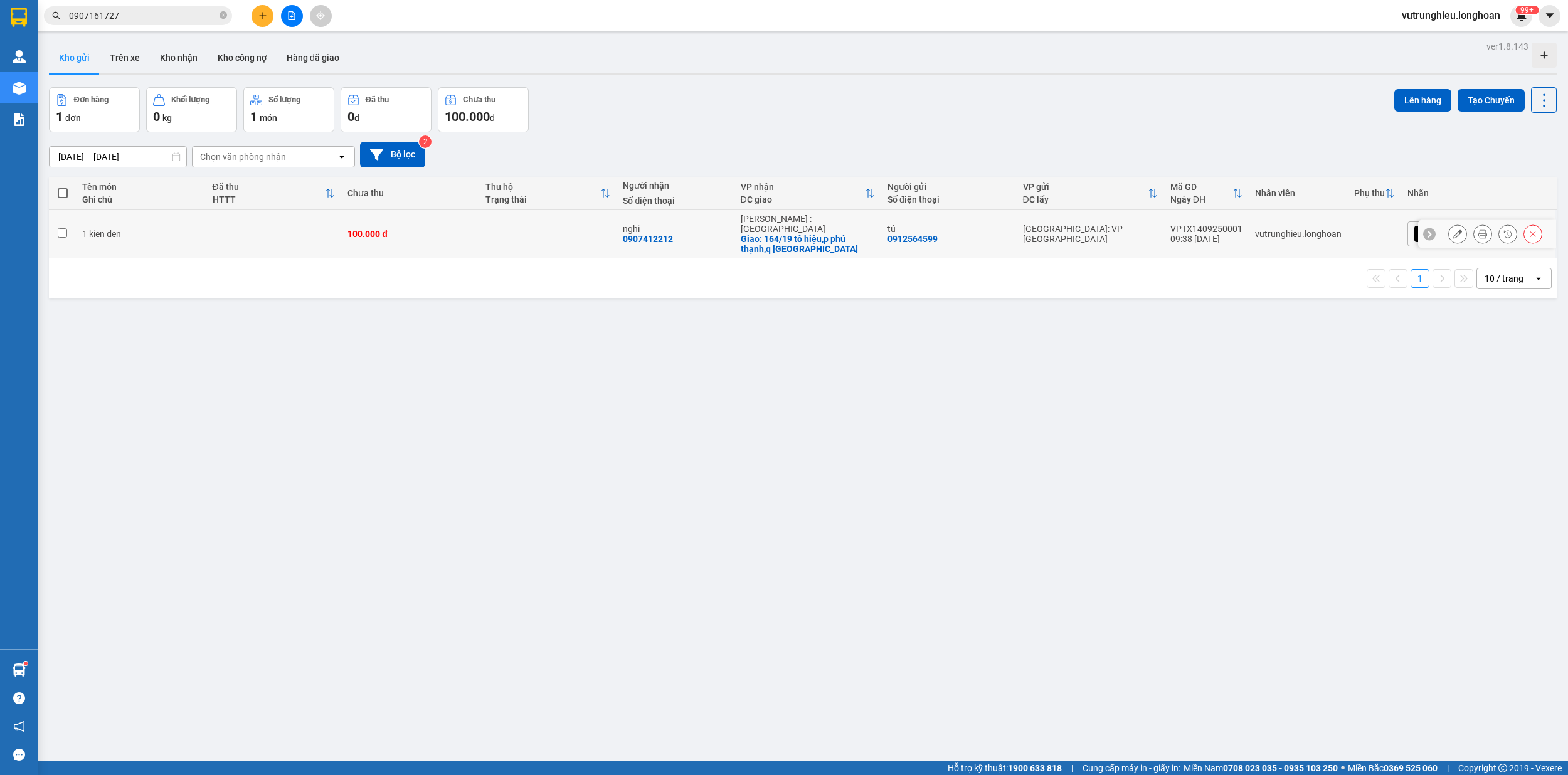
click at [1243, 224] on div "VPTX1409250001" at bounding box center [1206, 229] width 72 height 10
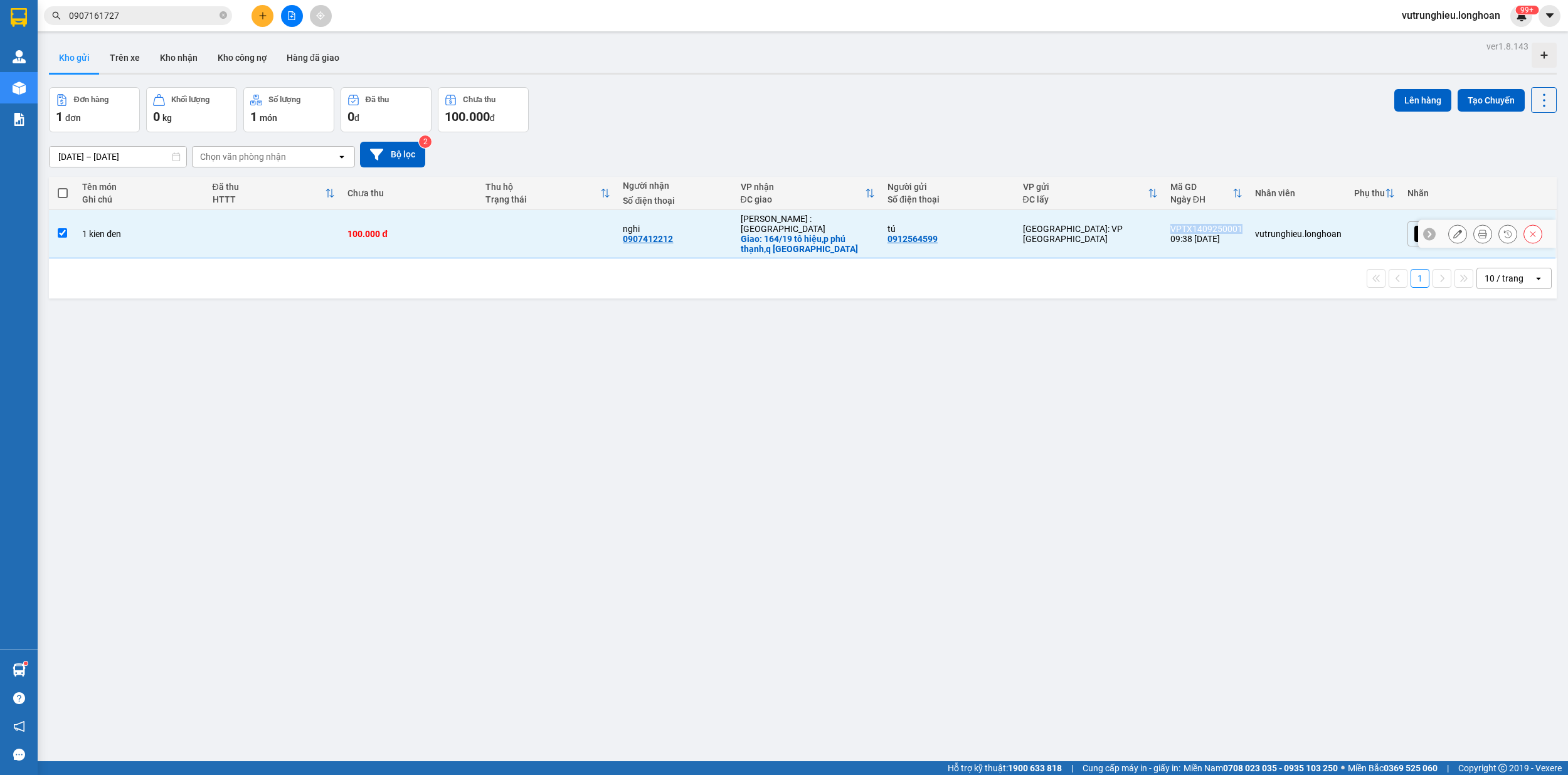
click at [1243, 224] on div "VPTX1409250001" at bounding box center [1206, 229] width 72 height 10
checkbox input "false"
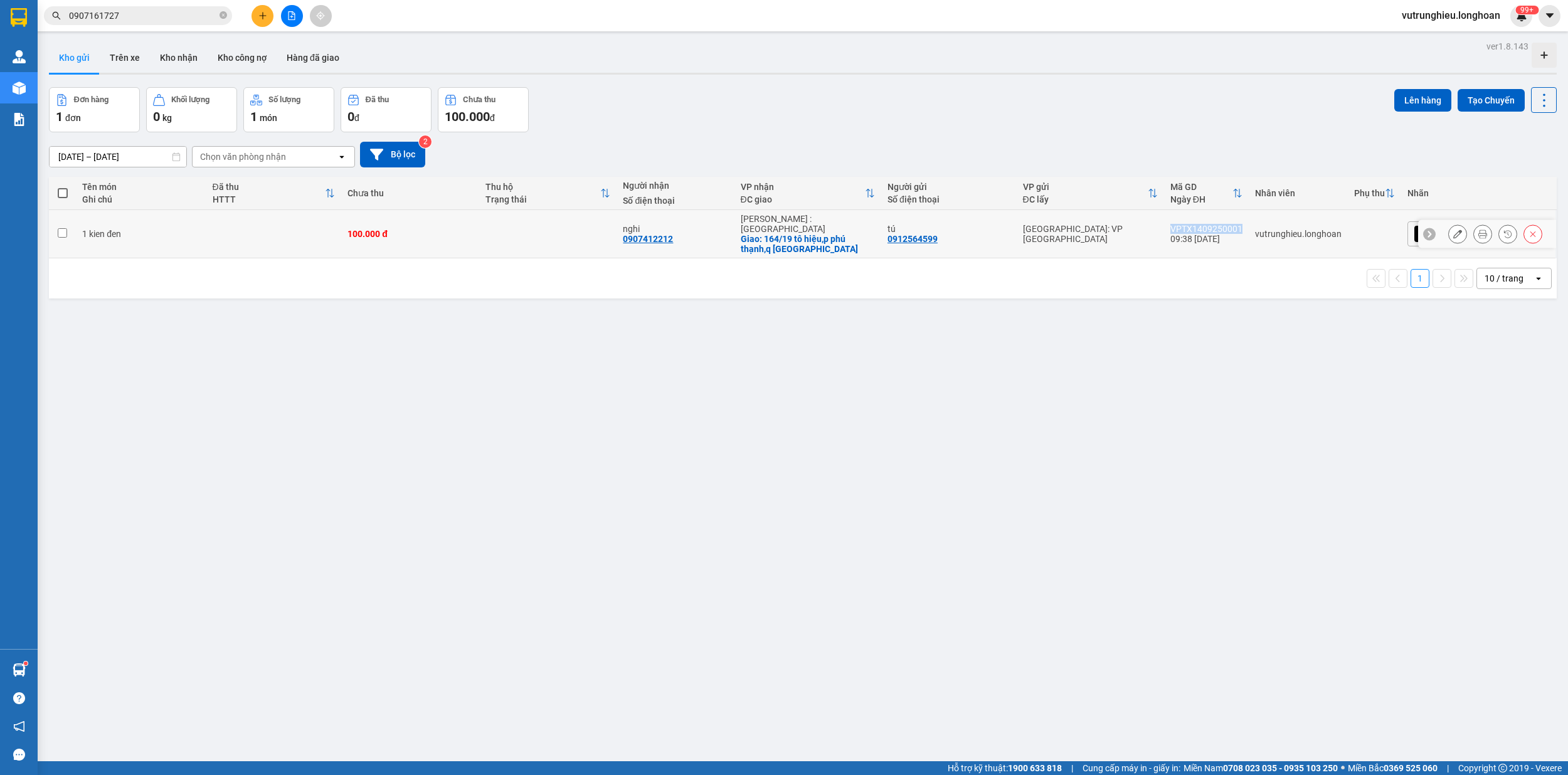
copy div "VPTX1409250001"
click at [189, 13] on input "0907161727" at bounding box center [143, 15] width 148 height 14
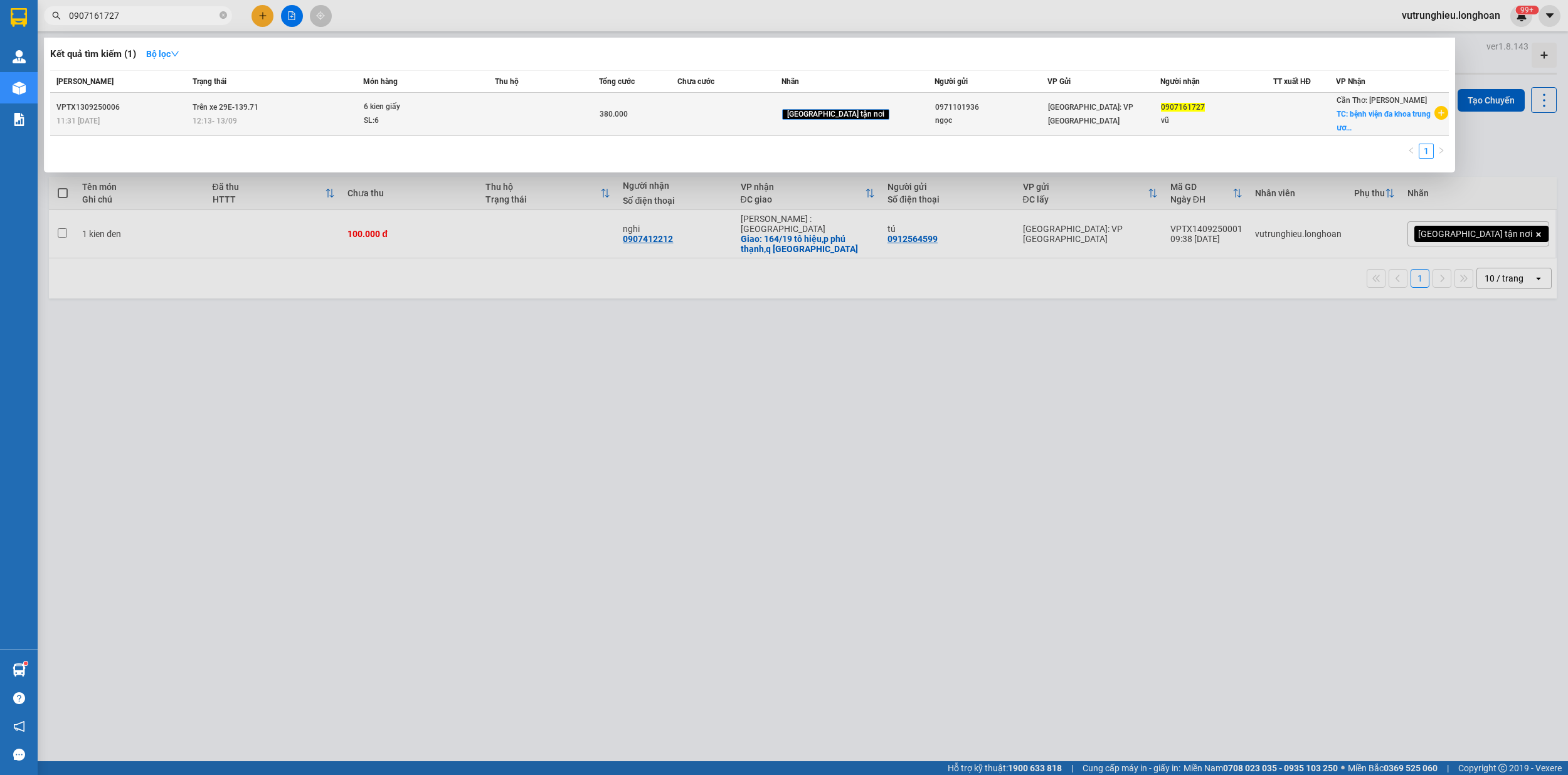
click at [547, 124] on td at bounding box center [547, 115] width 104 height 44
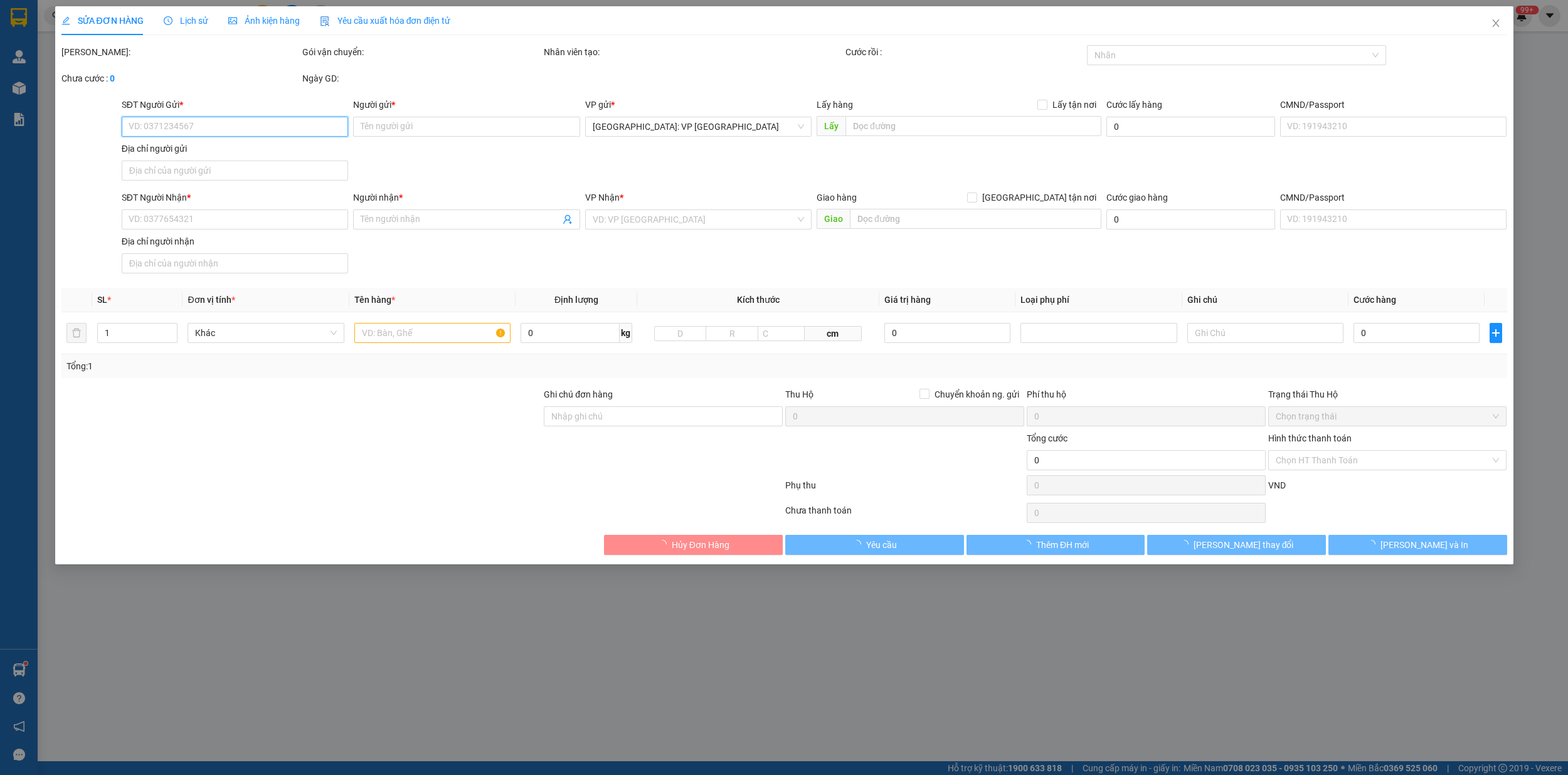
type input "0971101936"
type input "ngọc"
type input "0907161727"
type input "vũ"
checkbox input "true"
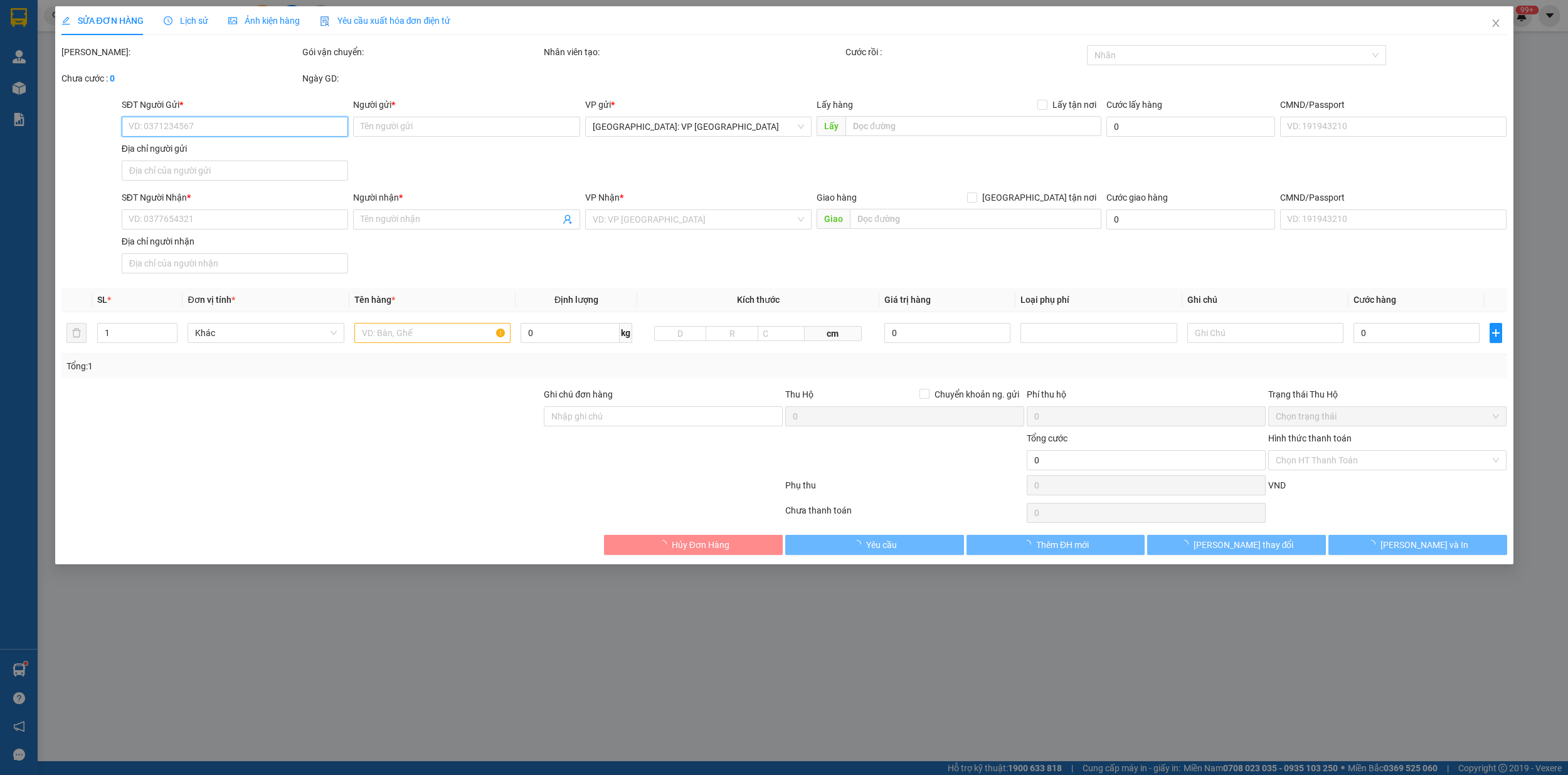
type input "bệnh viện đa khoa trung ương cần thơ,315 nguyen văn linh,p tân an,cần thơ"
type input "380.000"
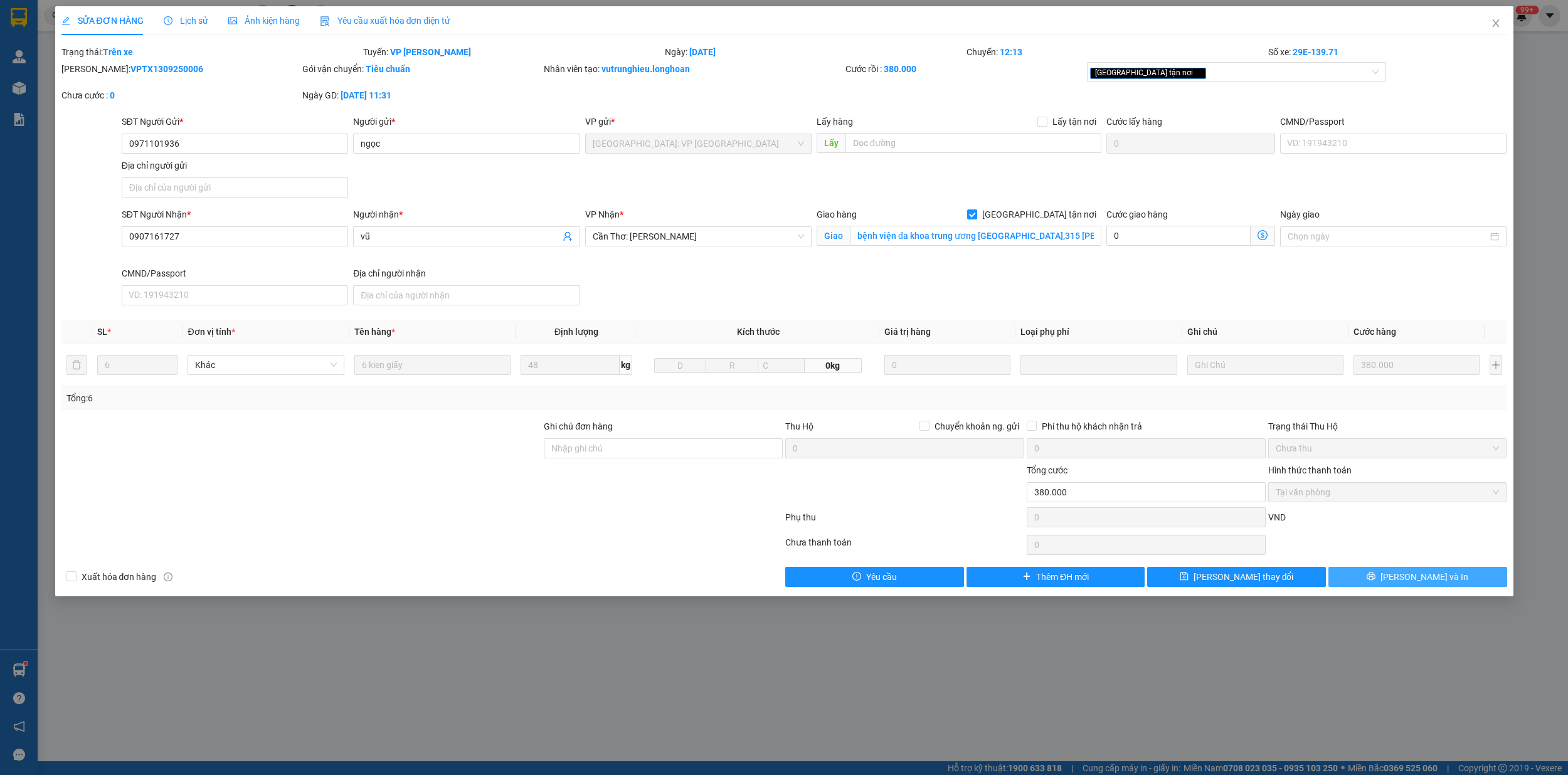
click at [1421, 584] on span "Lưu và In" at bounding box center [1424, 578] width 88 height 14
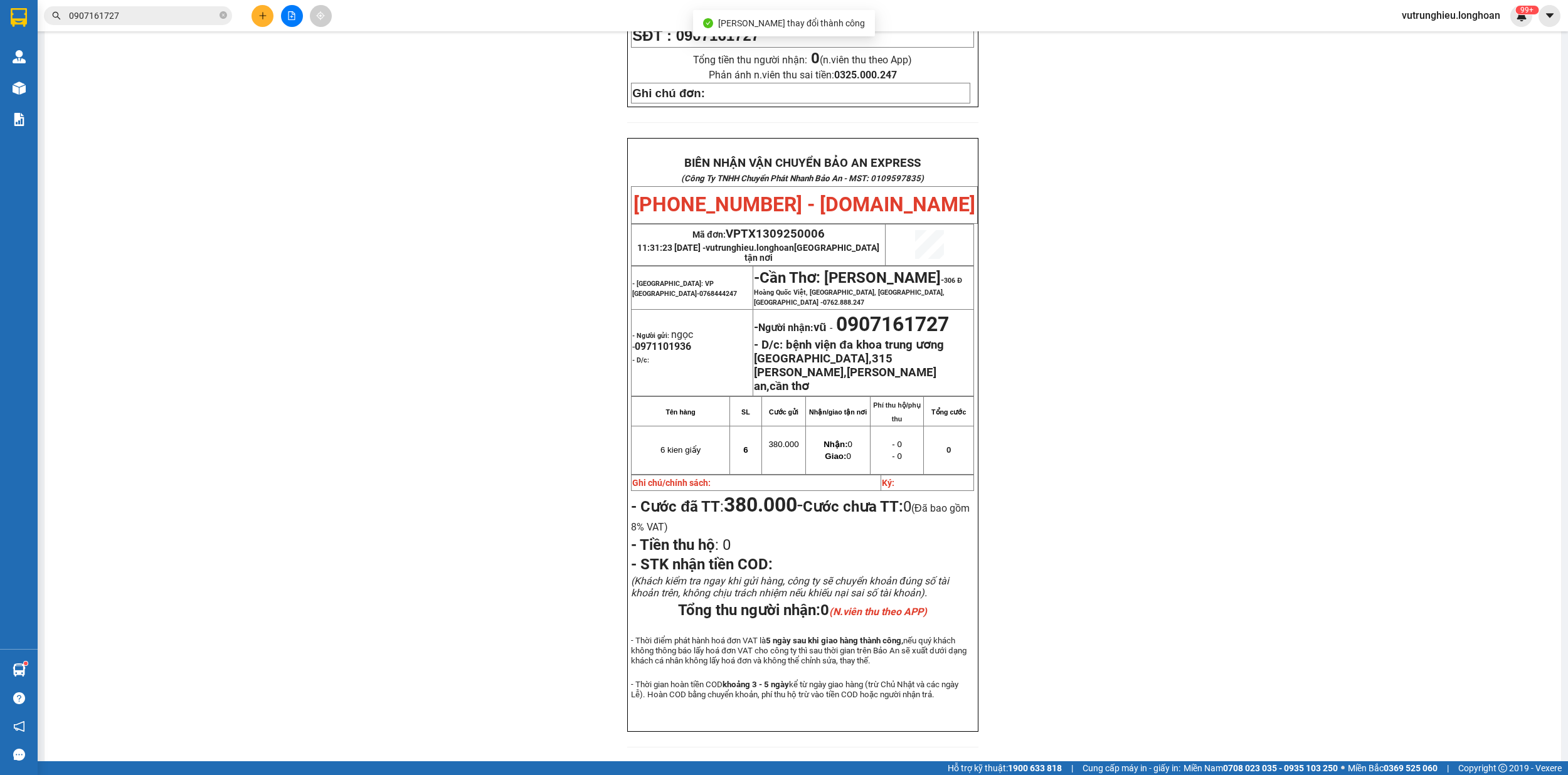
scroll to position [518, 0]
